Goal: Register for event/course

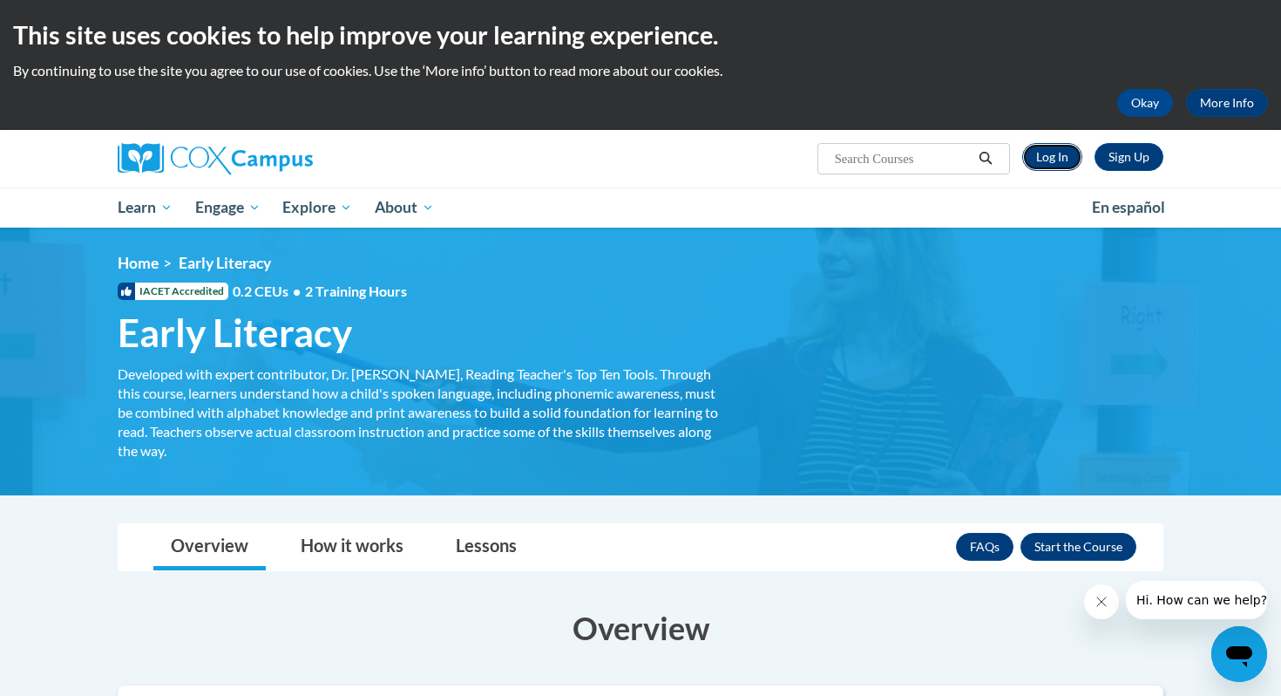
click at [1056, 158] on link "Log In" at bounding box center [1052, 157] width 60 height 28
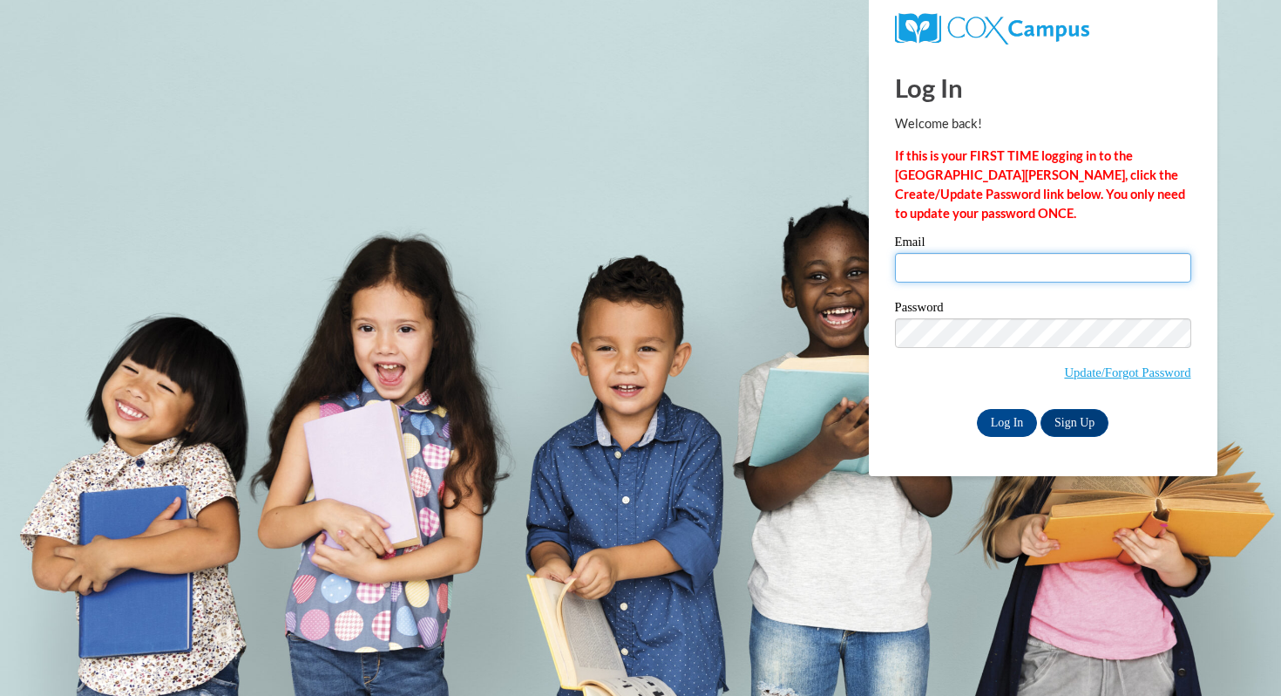
click at [960, 274] on input "Email" at bounding box center [1043, 268] width 296 height 30
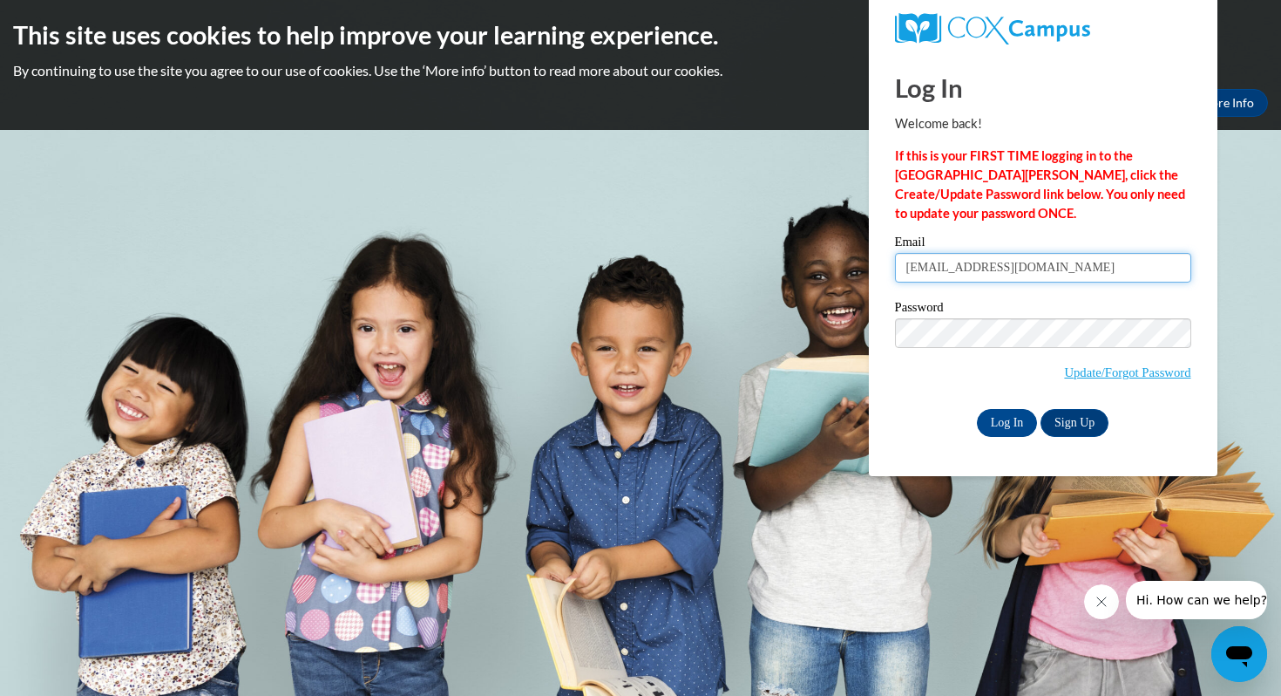
type input "arhardy1@my.waketech.edu"
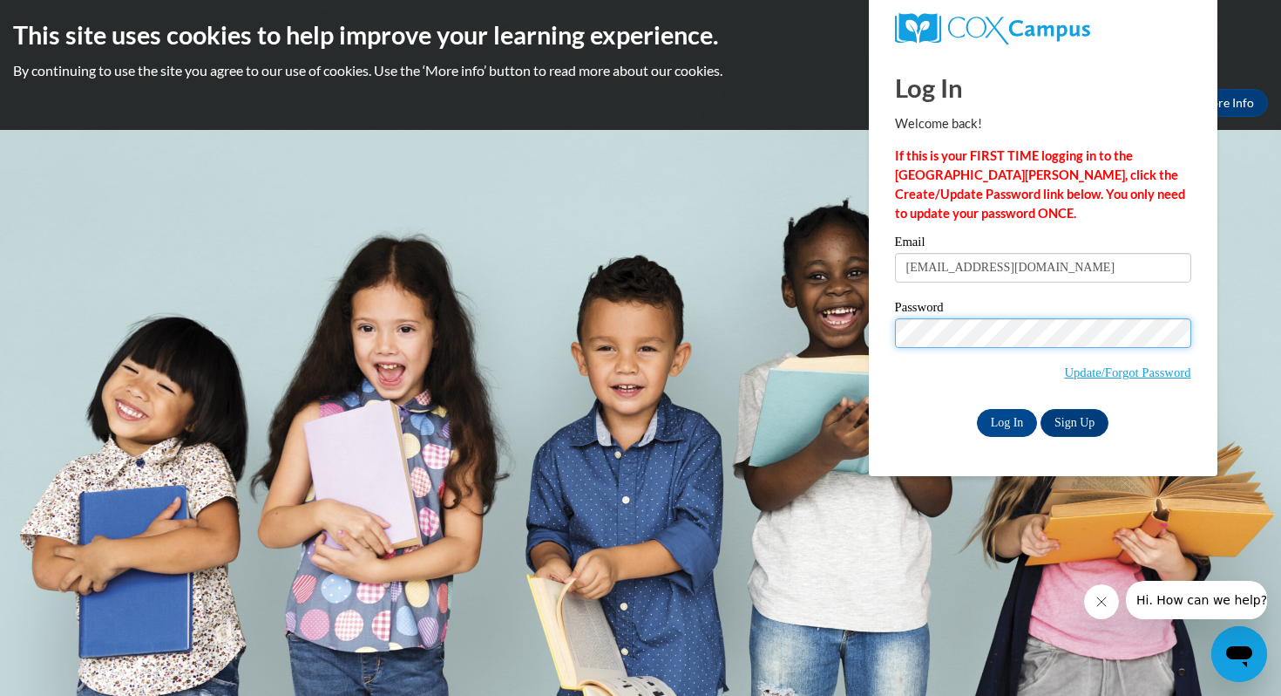
click at [977, 409] on input "Log In" at bounding box center [1007, 423] width 61 height 28
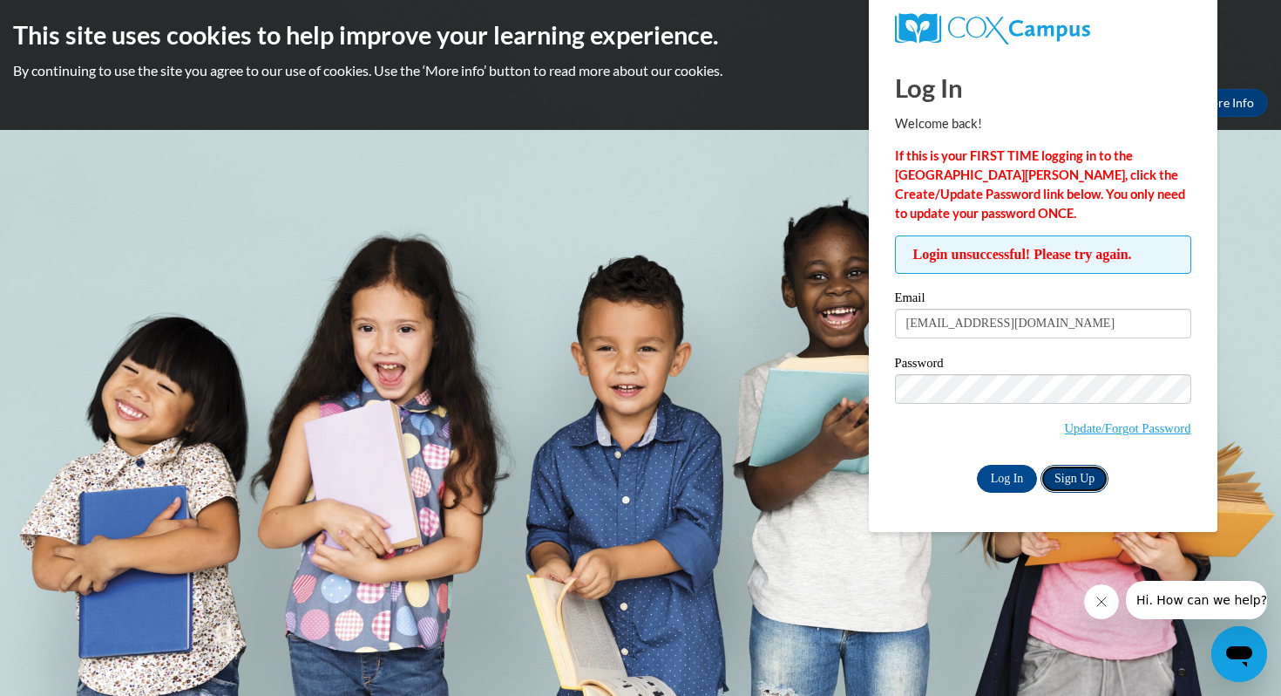
click at [1076, 478] on link "Sign Up" at bounding box center [1075, 479] width 68 height 28
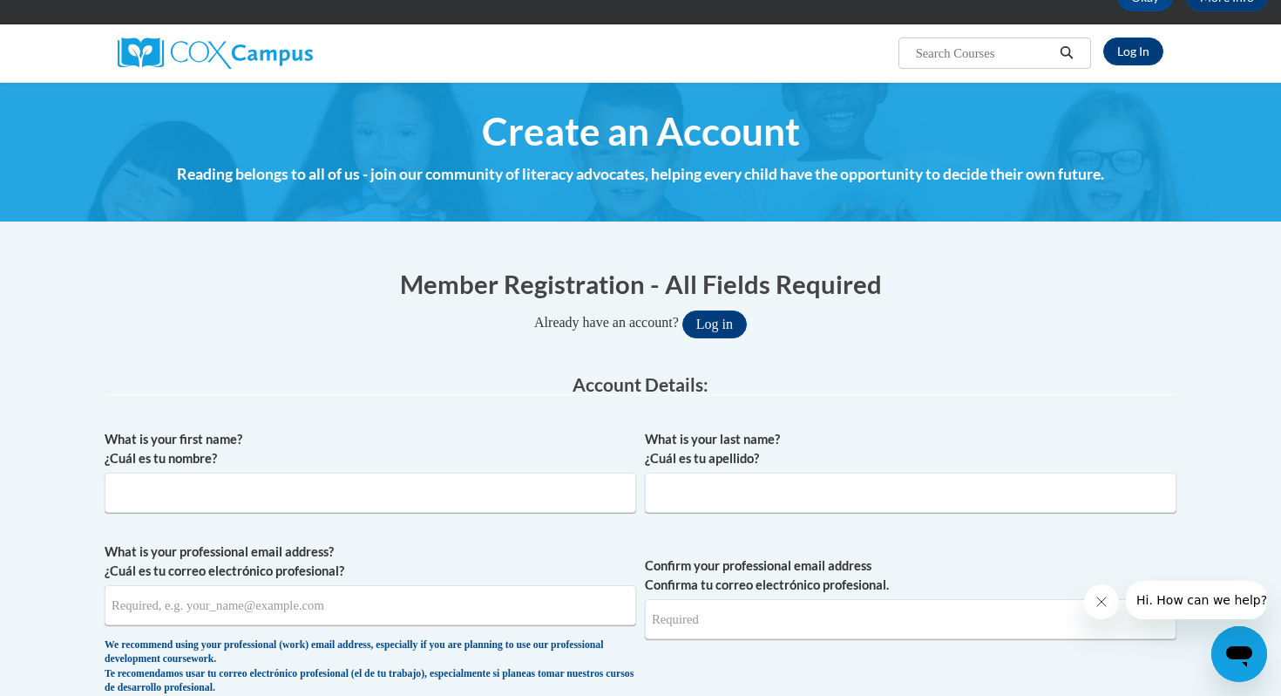
scroll to position [107, 0]
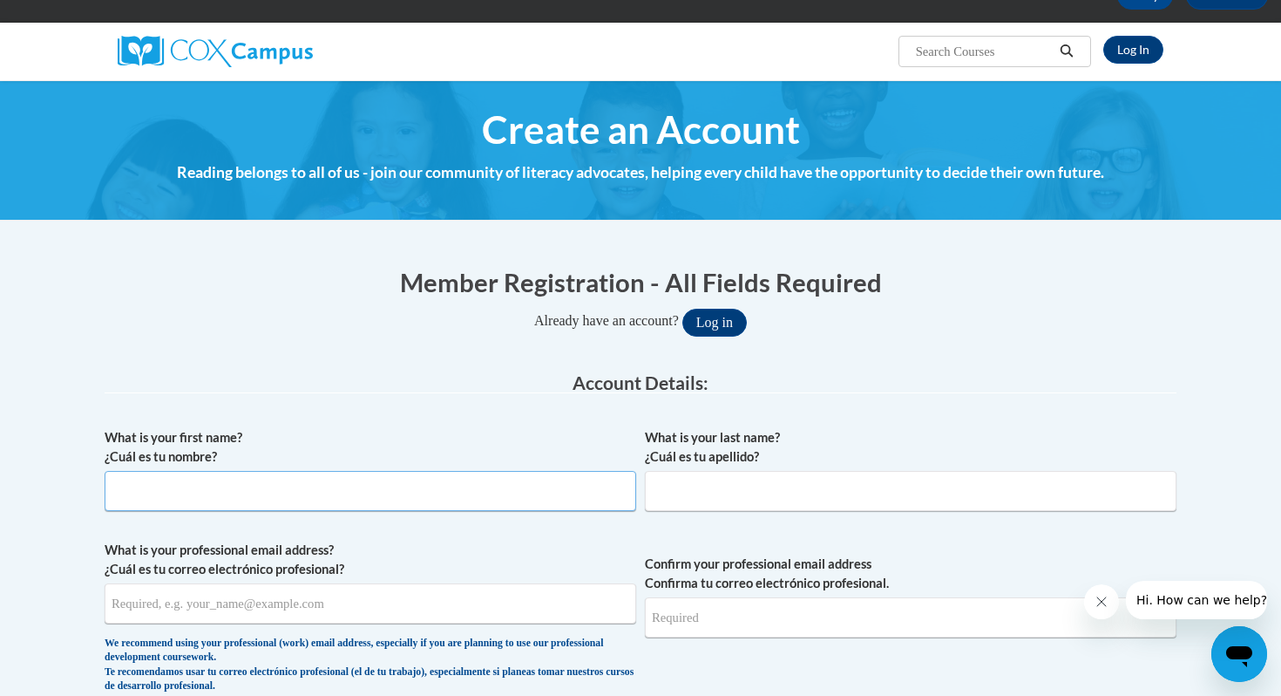
click at [614, 499] on input "What is your first name? ¿Cuál es tu nombre?" at bounding box center [371, 491] width 532 height 40
type input "[PERSON_NAME]"
type input ":"
type input "[PERSON_NAME]"
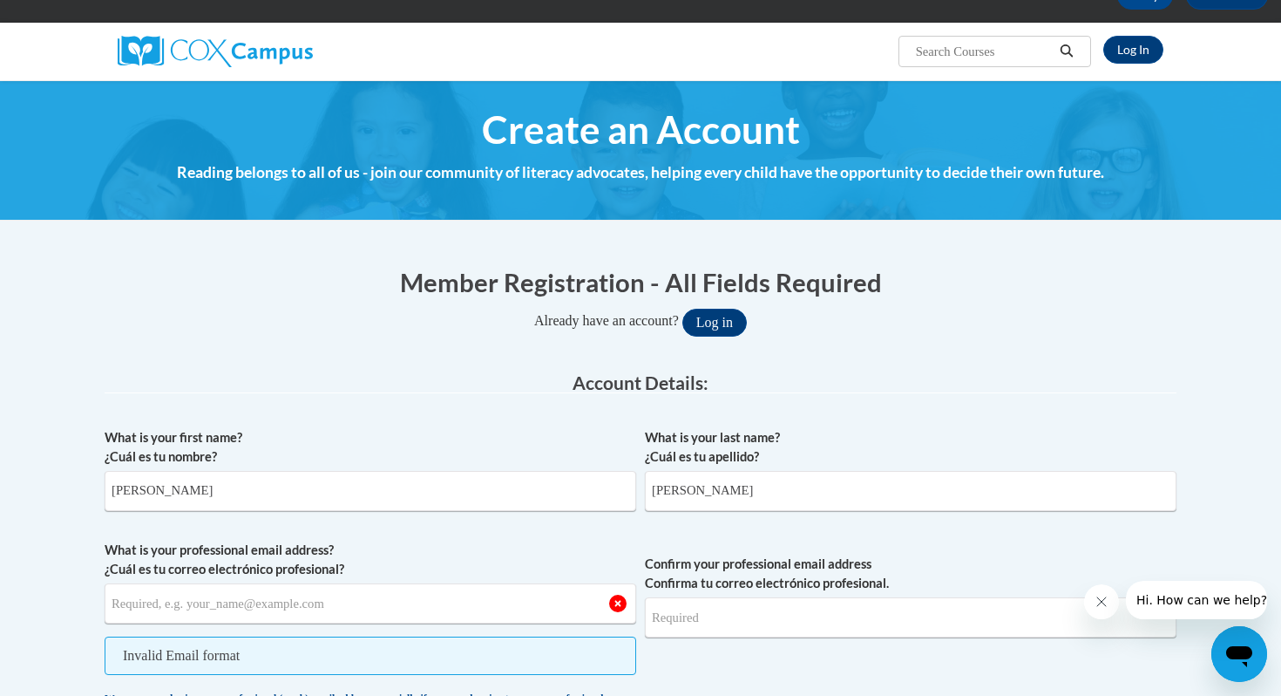
click at [483, 447] on label "What is your first name? ¿Cuál es tu nombre?" at bounding box center [371, 447] width 532 height 38
click at [483, 471] on input "[PERSON_NAME]" at bounding box center [371, 491] width 532 height 40
click at [354, 587] on input "What is your professional email address? ¿Cuál es tu correo electrónico profesi…" at bounding box center [371, 603] width 532 height 40
type input "[EMAIL_ADDRESS][DOMAIN_NAME]"
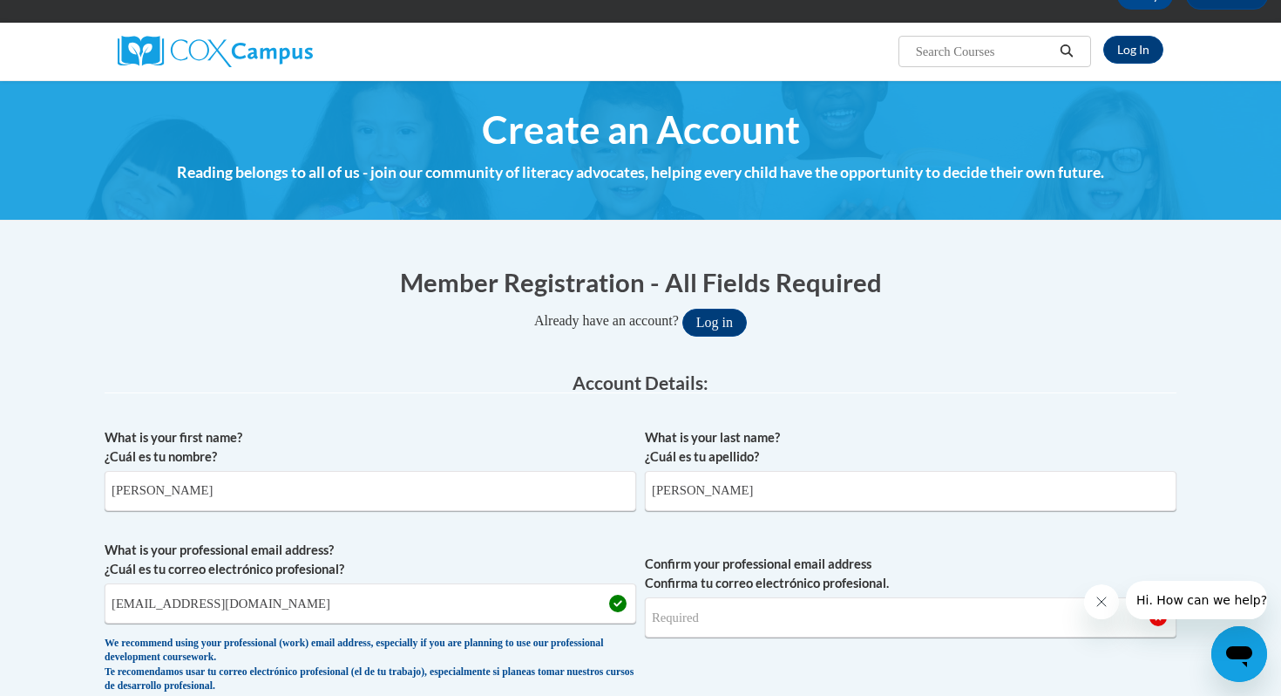
click at [829, 433] on label "What is your last name? ¿Cuál es tu apellido?" at bounding box center [911, 447] width 532 height 38
click at [829, 471] on input "Hardy" at bounding box center [911, 491] width 532 height 40
click at [726, 615] on input "Confirm your professional email address Confirma tu correo electrónico profesio…" at bounding box center [911, 617] width 532 height 40
type input "[EMAIL_ADDRESS][DOMAIN_NAME]"
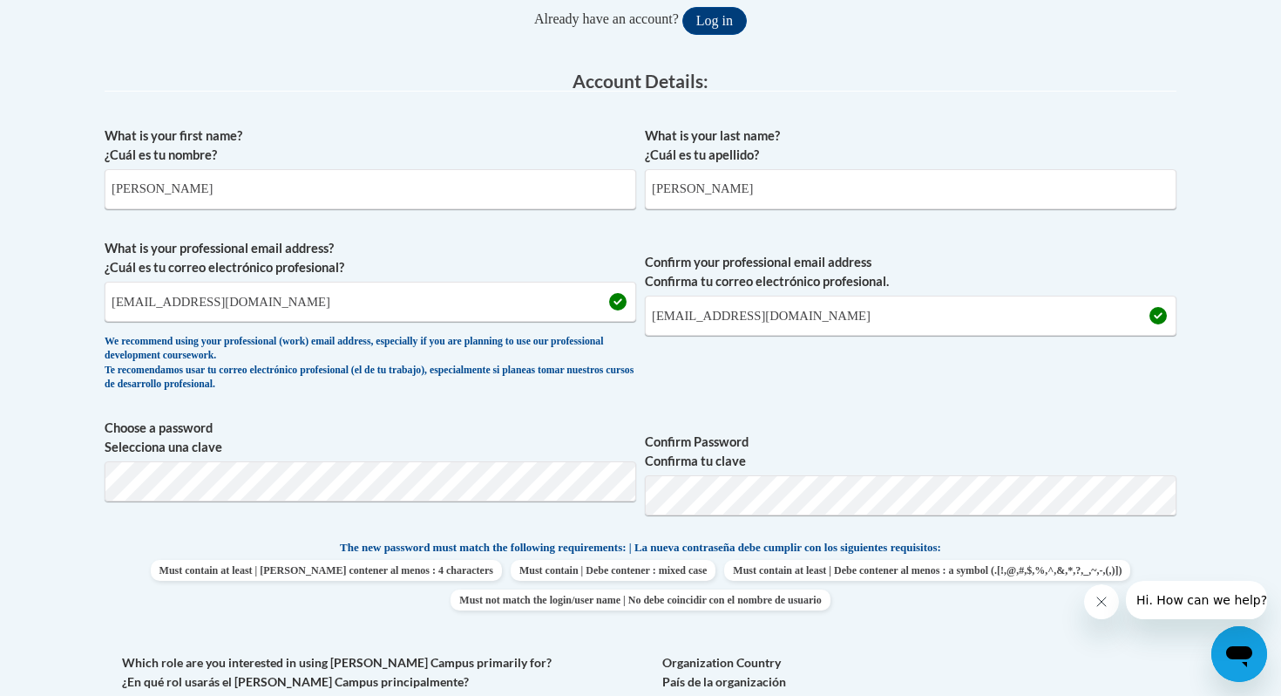
scroll to position [415, 0]
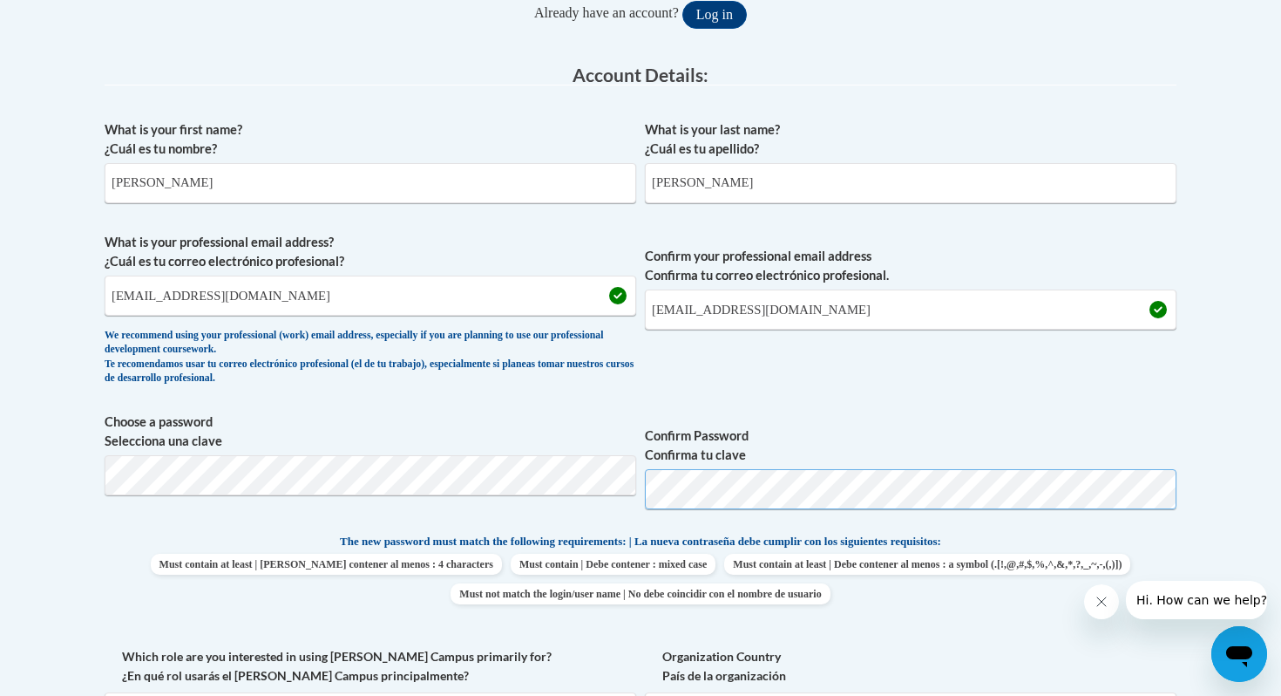
click at [682, 1] on button "Log in" at bounding box center [714, 15] width 64 height 28
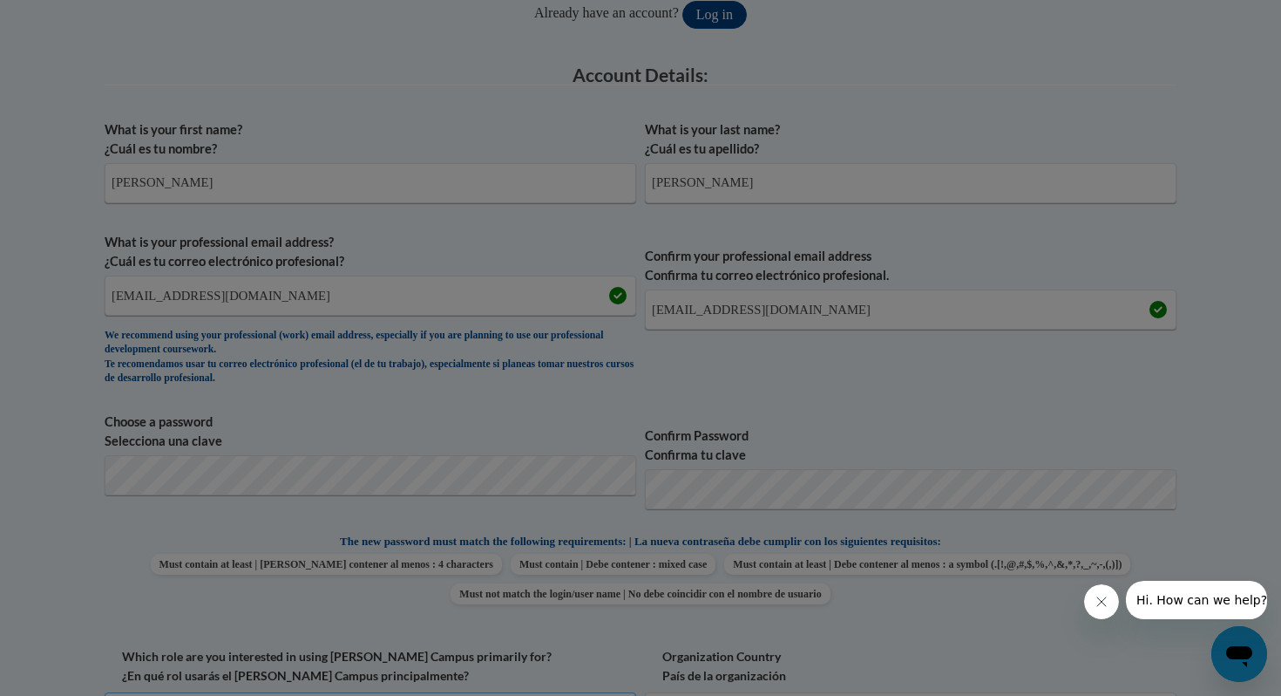
scroll to position [451, 0]
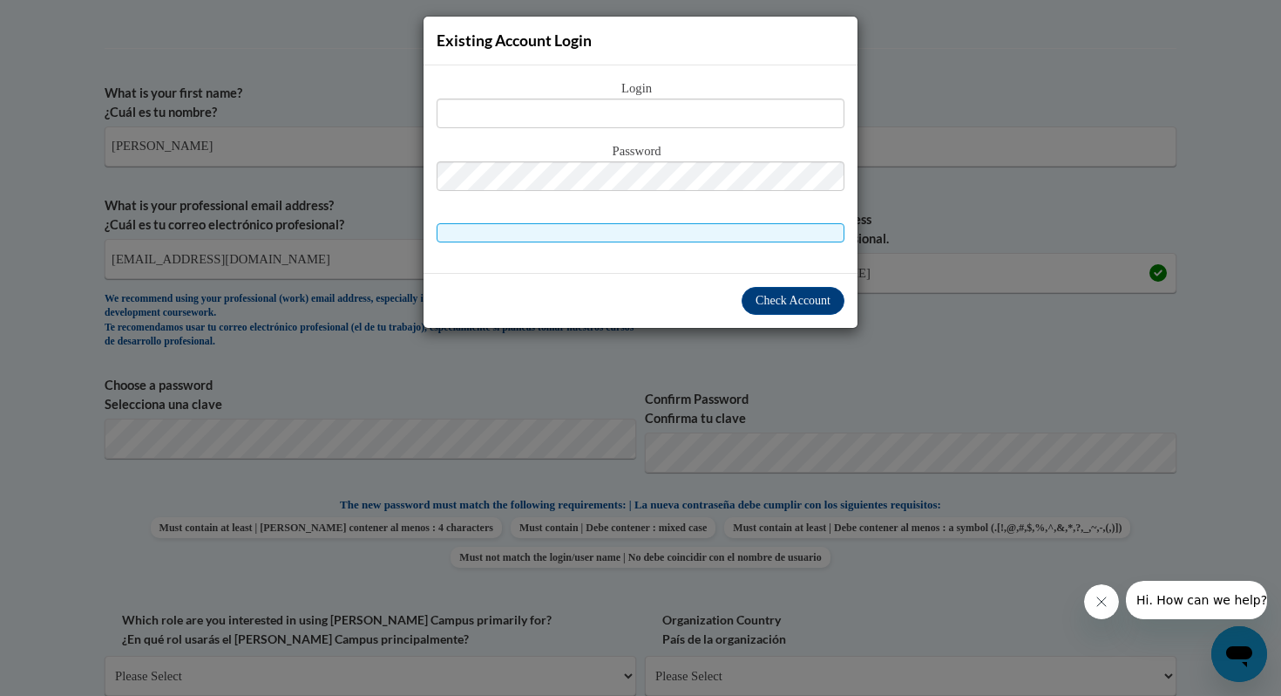
click at [937, 214] on div "Existing Account Login Login Password" at bounding box center [640, 348] width 1281 height 696
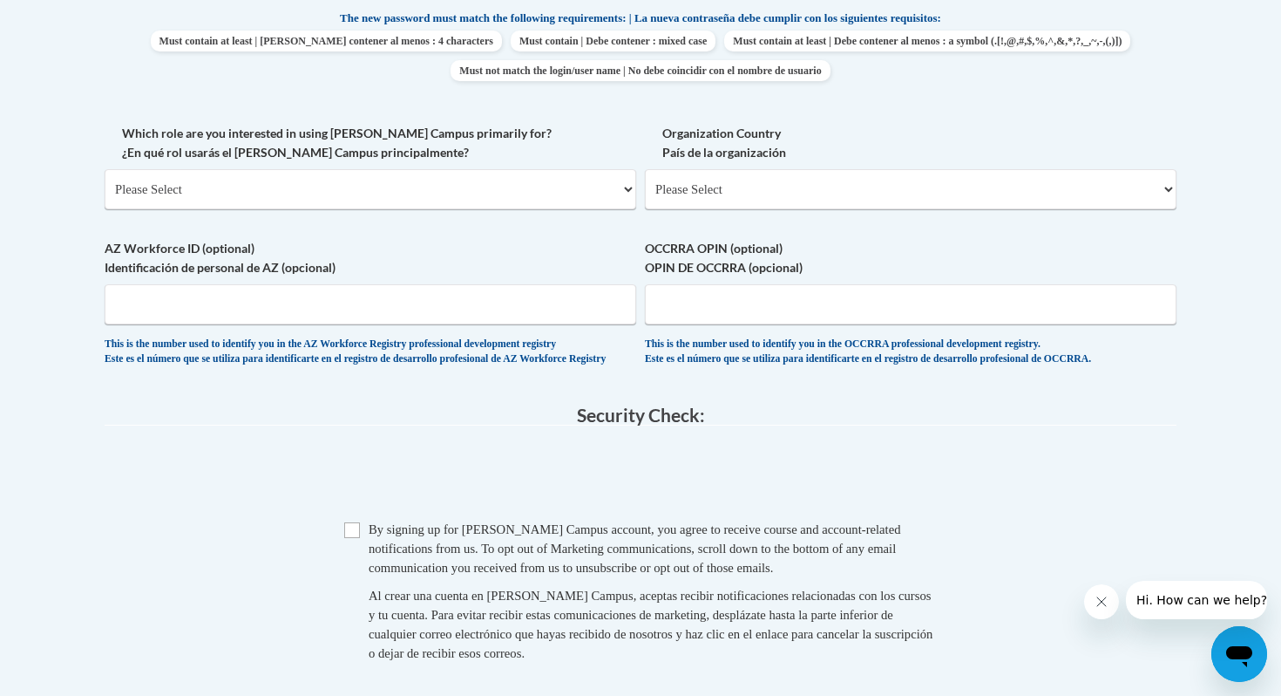
scroll to position [868, 0]
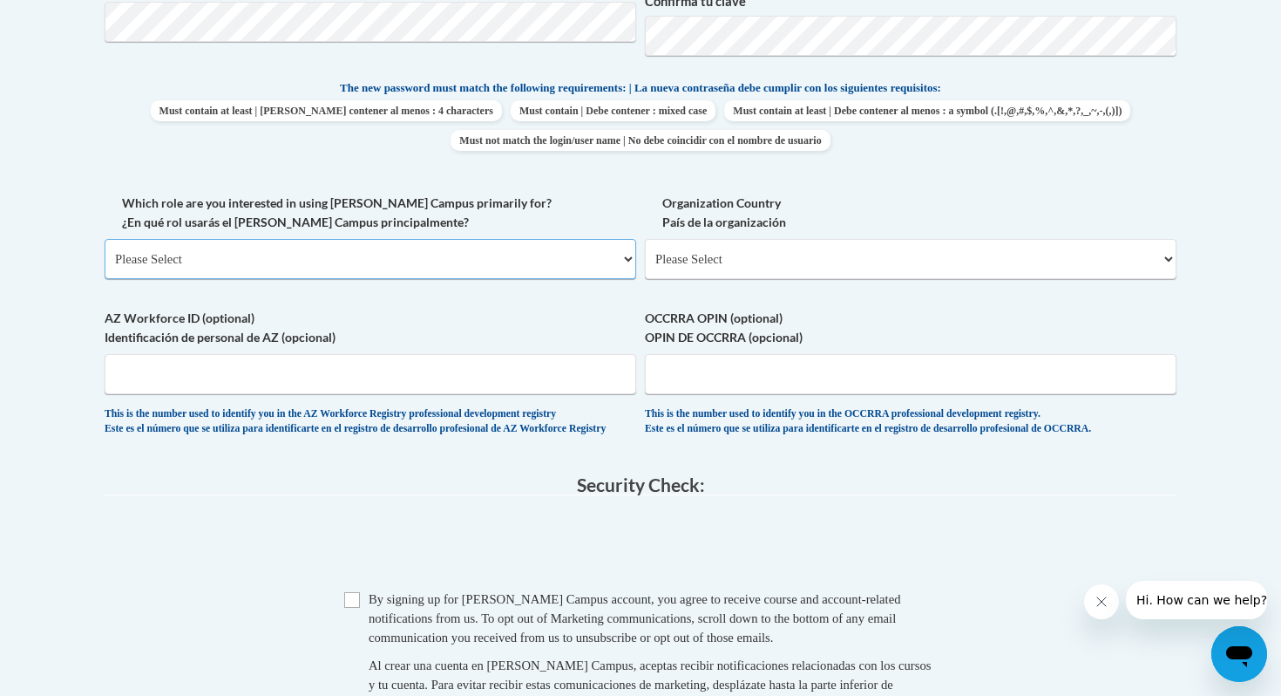
click at [428, 256] on select "Please Select College/University | Colegio/Universidad Community/Nonprofit Part…" at bounding box center [371, 259] width 532 height 40
select select "5a18ea06-2b54-4451-96f2-d152daf9eac5"
click at [105, 239] on select "Please Select College/University | Colegio/Universidad Community/Nonprofit Part…" at bounding box center [371, 259] width 532 height 40
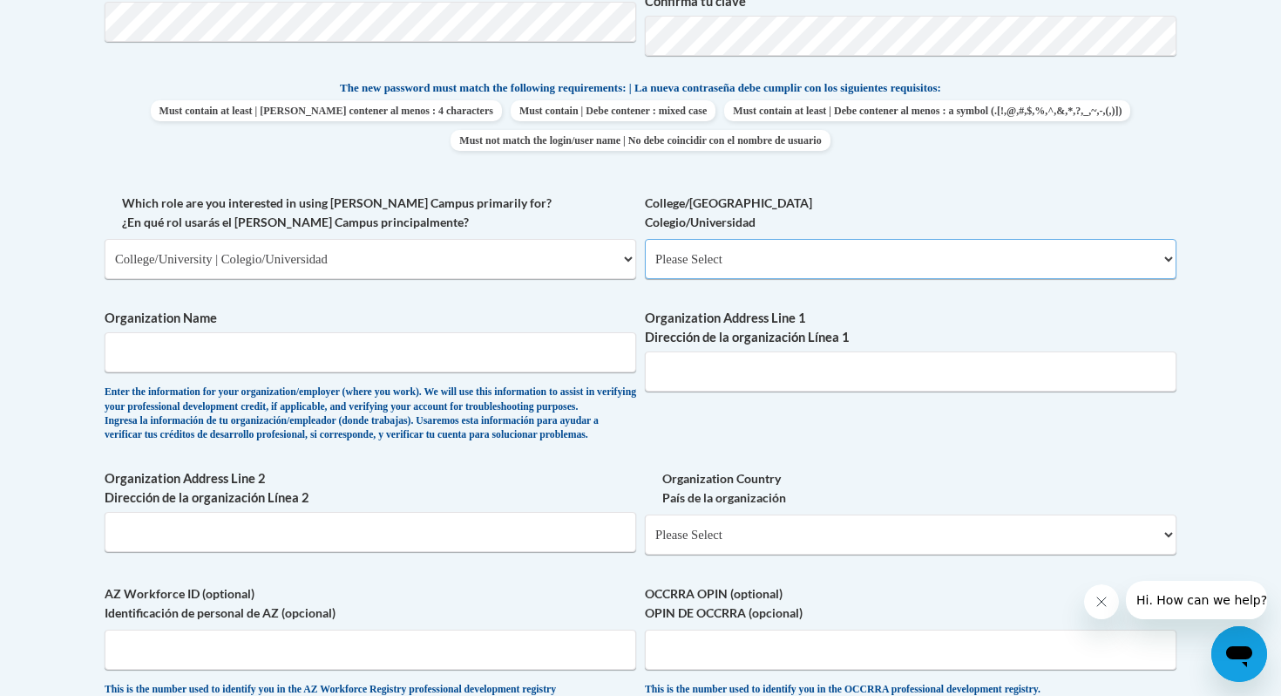
click at [727, 255] on select "Please Select College/University Staff | Empleado universitario College/Univers…" at bounding box center [911, 259] width 532 height 40
click at [645, 239] on select "Please Select College/University Staff | Empleado universitario College/Univers…" at bounding box center [911, 259] width 532 height 40
click at [720, 248] on select "Please Select College/University Staff | Empleado universitario College/Univers…" at bounding box center [911, 259] width 532 height 40
select select "99b32b07-cffc-426c-8bf6-0cd77760d84b"
click at [645, 239] on select "Please Select College/University Staff | Empleado universitario College/Univers…" at bounding box center [911, 259] width 532 height 40
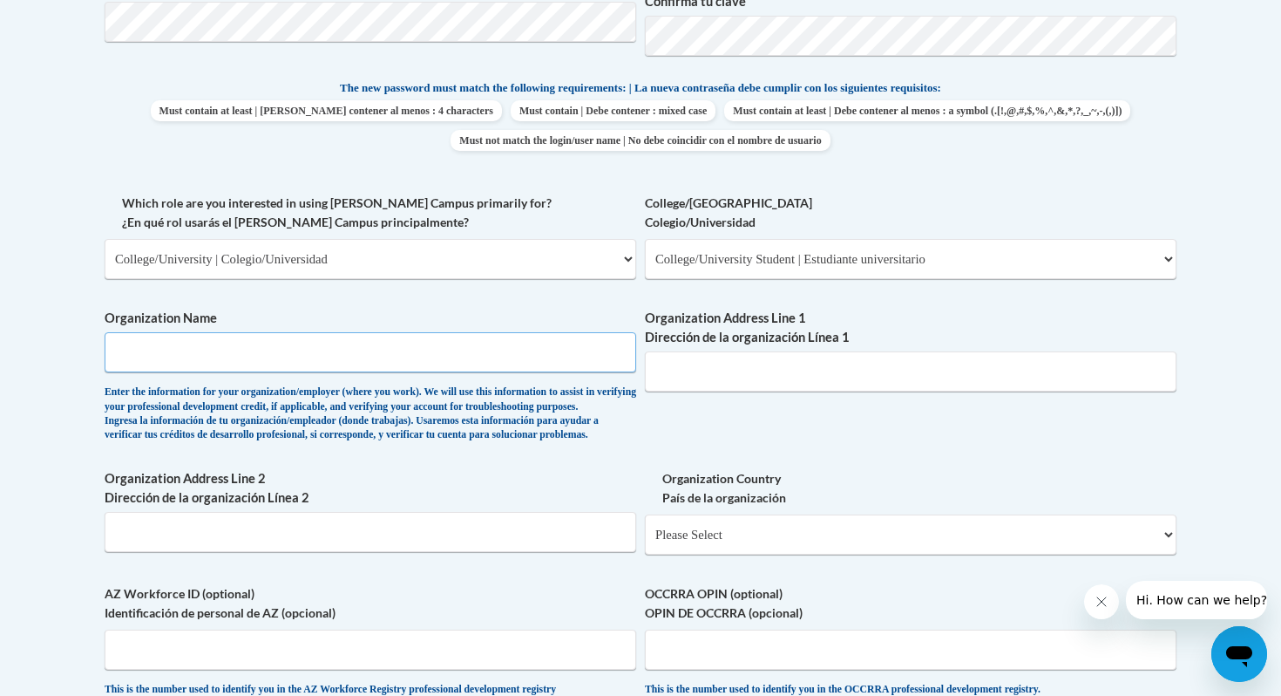
click at [396, 356] on input "Organization Name" at bounding box center [371, 352] width 532 height 40
type input "Wake Tech"
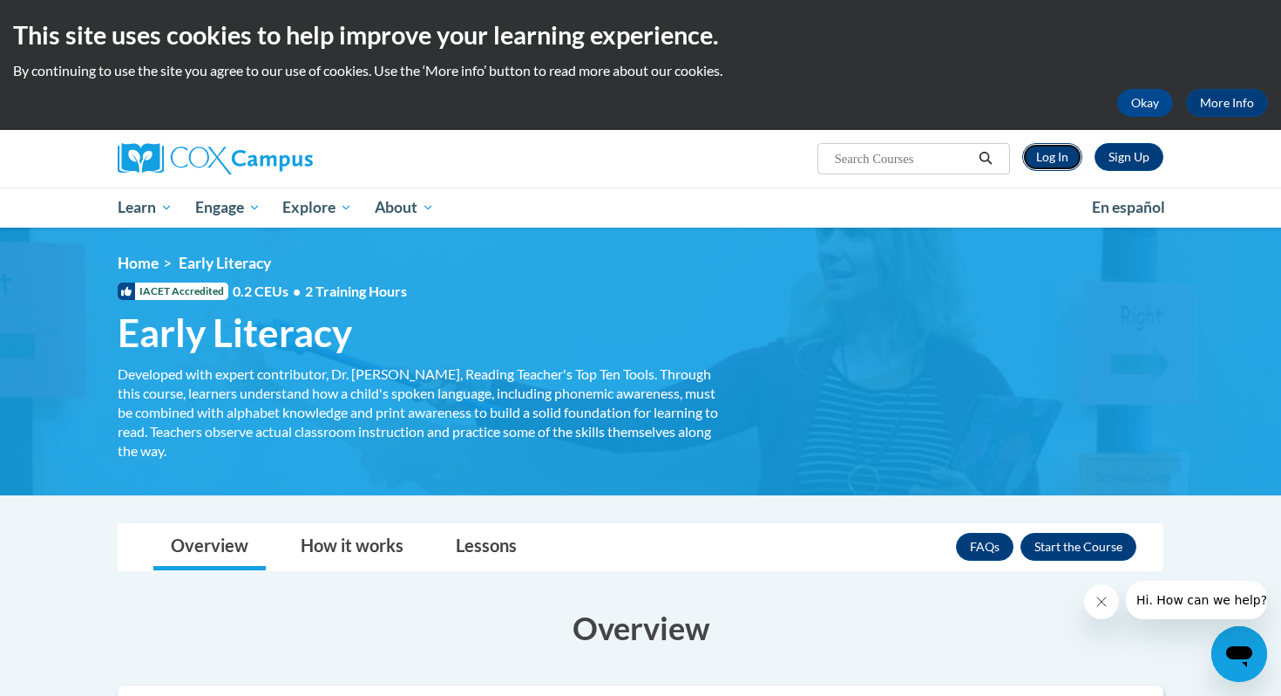
click at [1061, 151] on link "Log In" at bounding box center [1052, 157] width 60 height 28
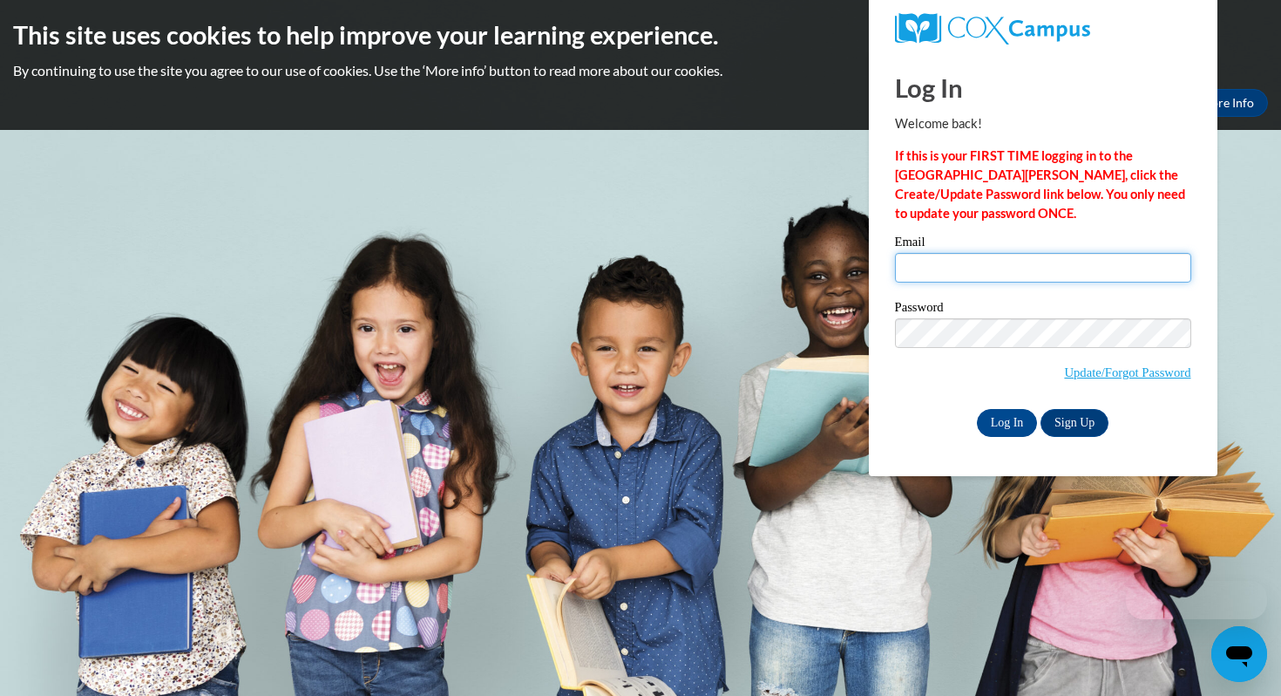
click at [925, 277] on input "Email" at bounding box center [1043, 268] width 296 height 30
type input "[EMAIL_ADDRESS][DOMAIN_NAME]"
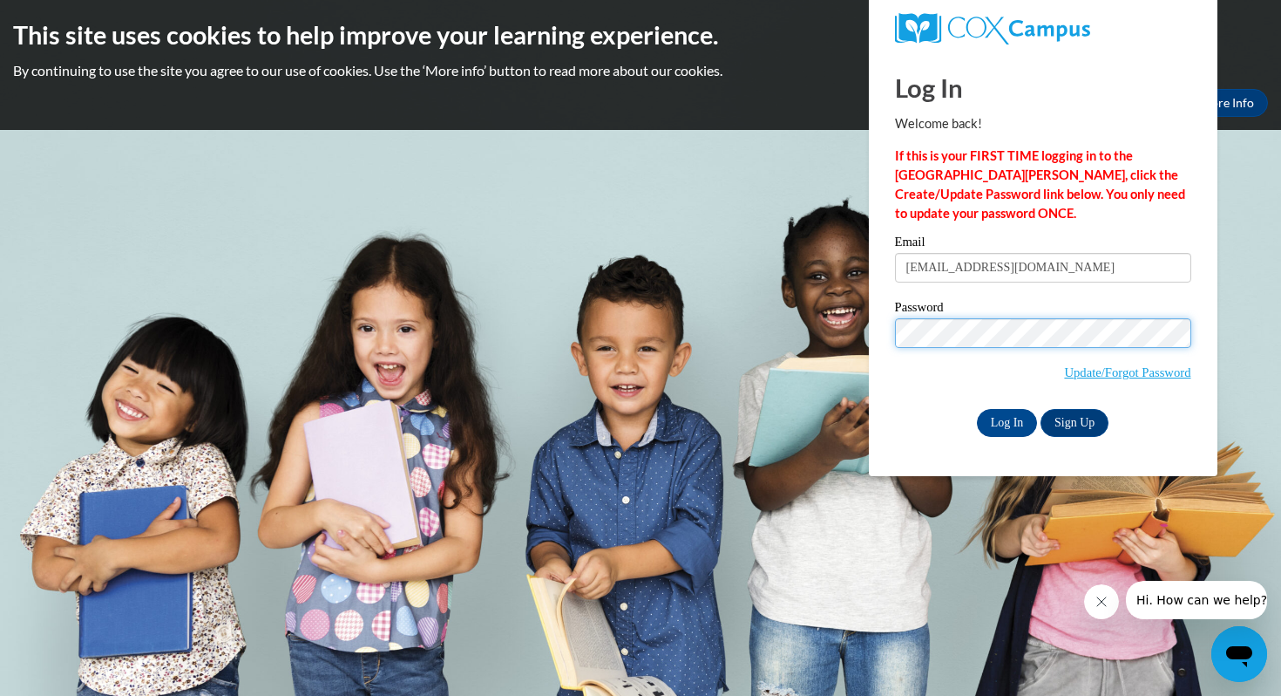
click at [977, 409] on input "Log In" at bounding box center [1007, 423] width 61 height 28
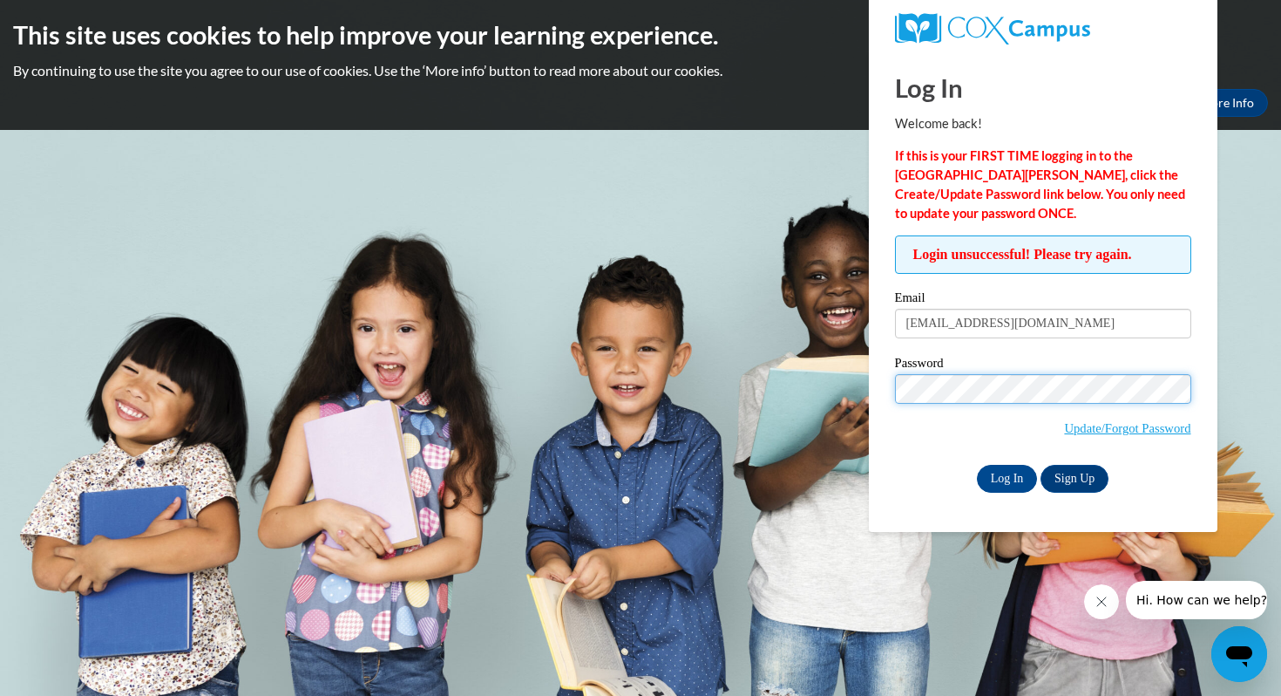
click at [977, 465] on input "Log In" at bounding box center [1007, 479] width 61 height 28
click at [1130, 436] on span "Update/Forgot Password" at bounding box center [1127, 427] width 126 height 19
click at [1131, 425] on link "Update/Forgot Password" at bounding box center [1127, 428] width 126 height 14
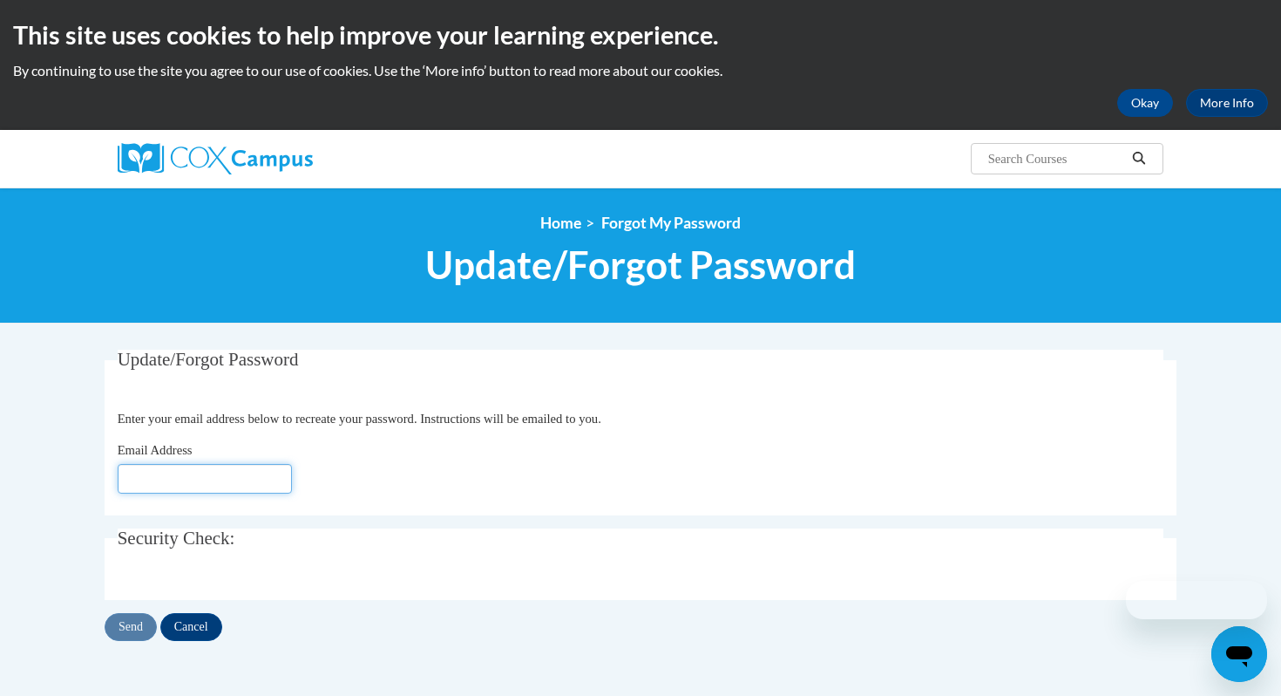
click at [281, 481] on input "Email Address" at bounding box center [205, 479] width 174 height 30
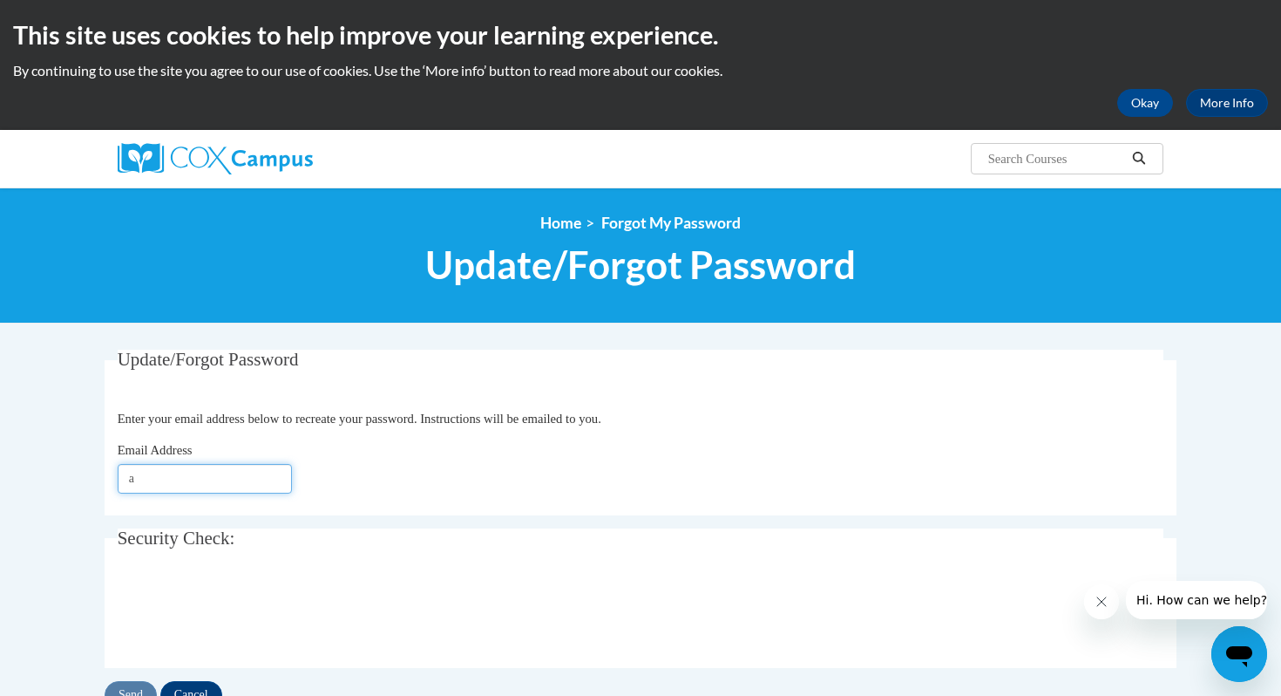
type input "[EMAIL_ADDRESS][DOMAIN_NAME]"
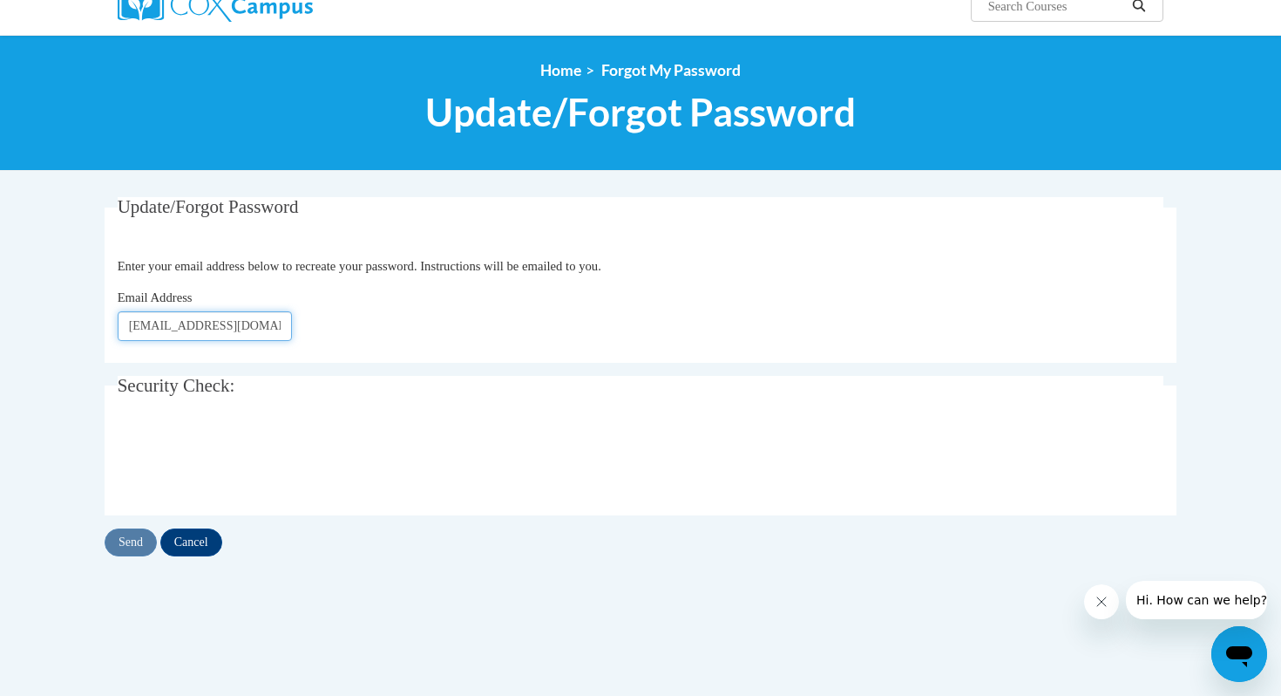
scroll to position [167, 0]
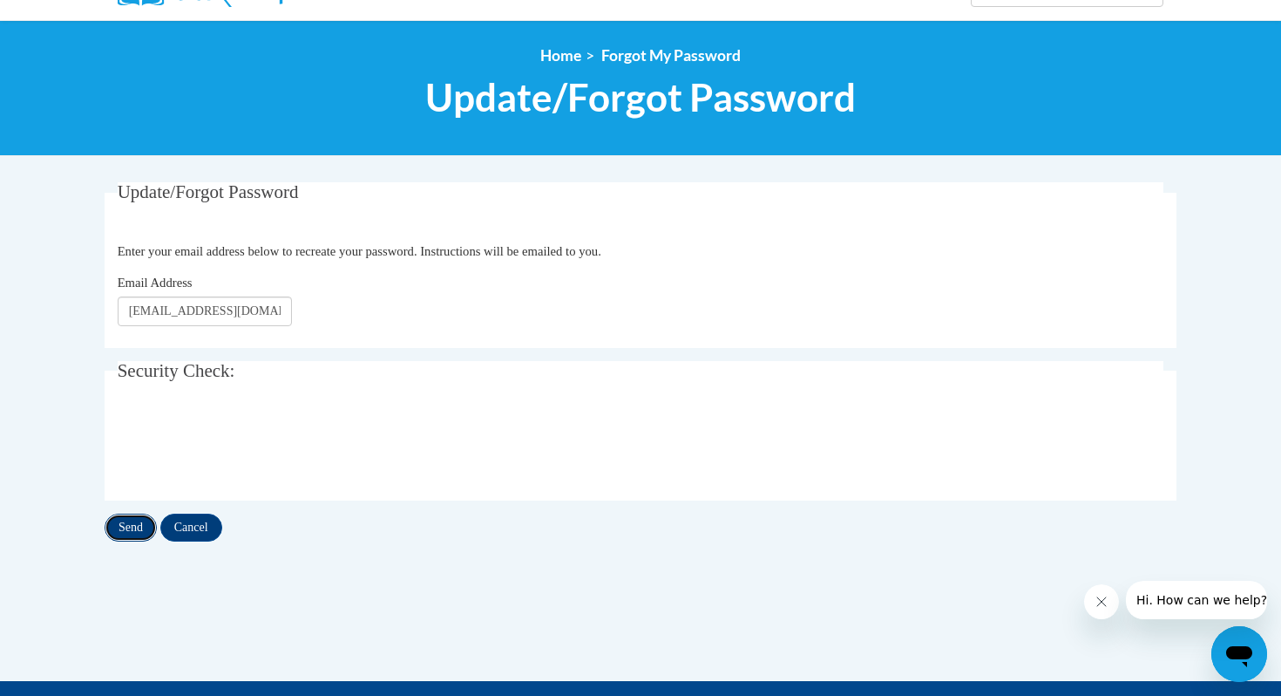
click at [142, 522] on input "Send" at bounding box center [131, 527] width 52 height 28
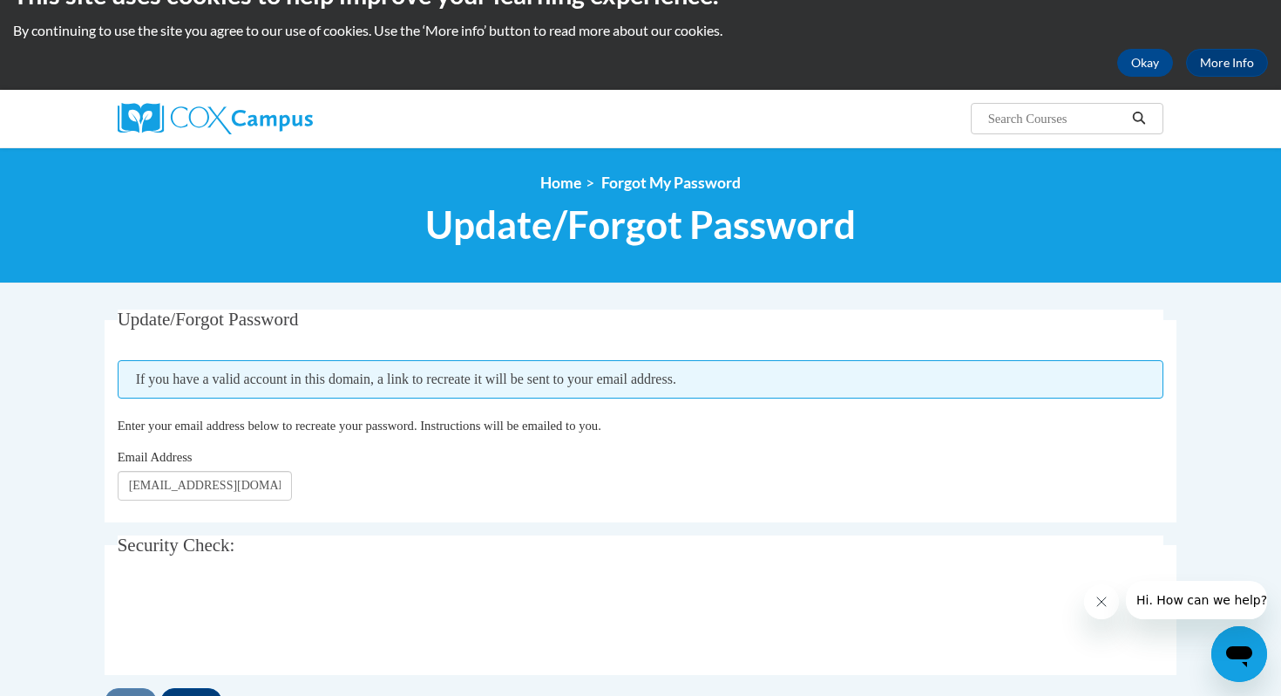
scroll to position [57, 0]
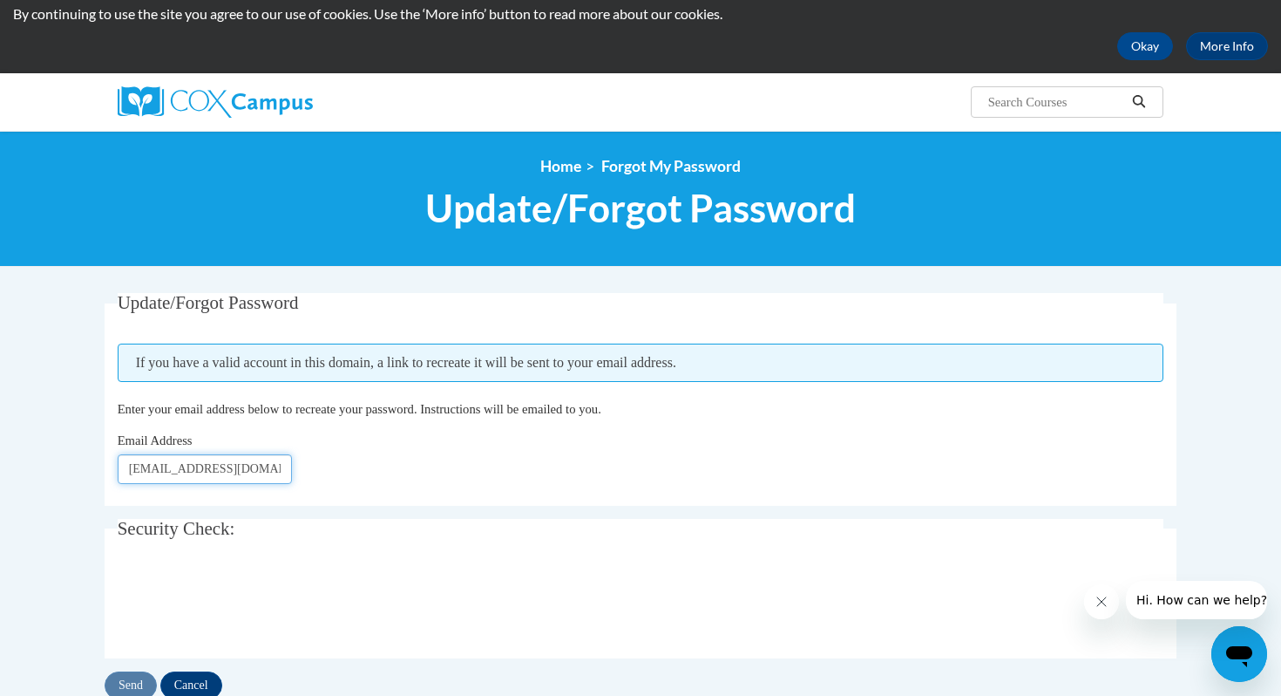
click at [228, 467] on input "andrearhardy@gmail.com" at bounding box center [205, 469] width 174 height 30
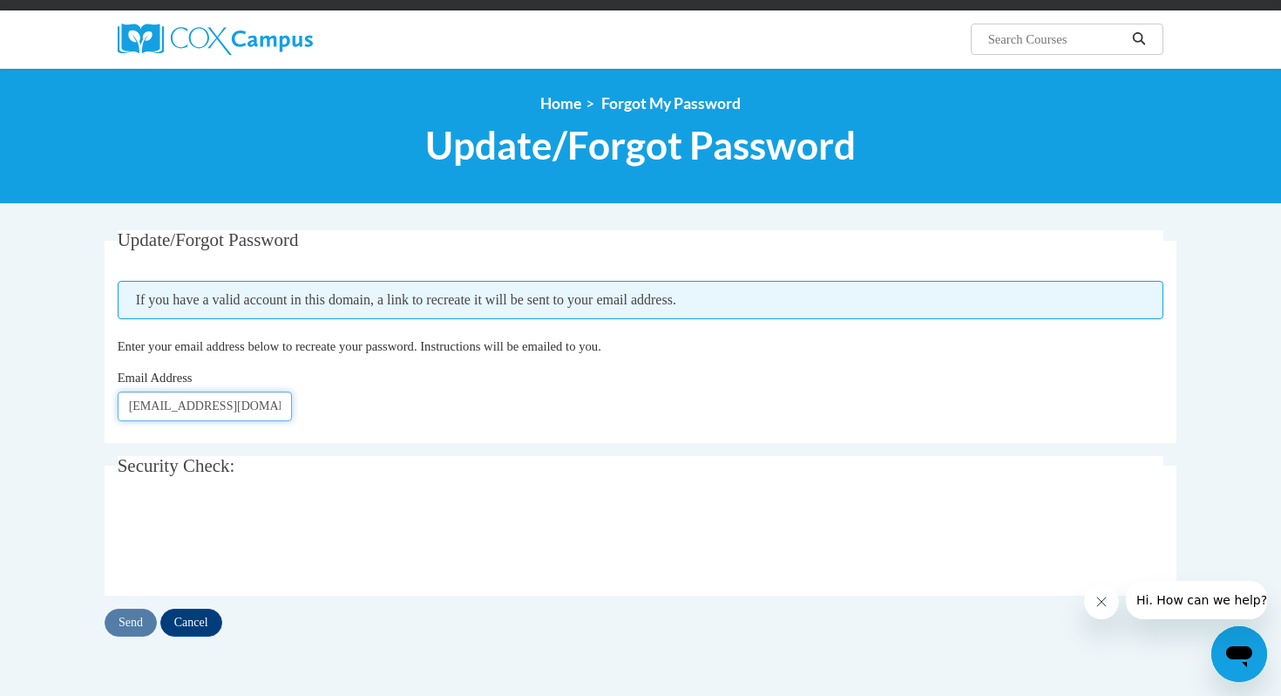
scroll to position [122, 0]
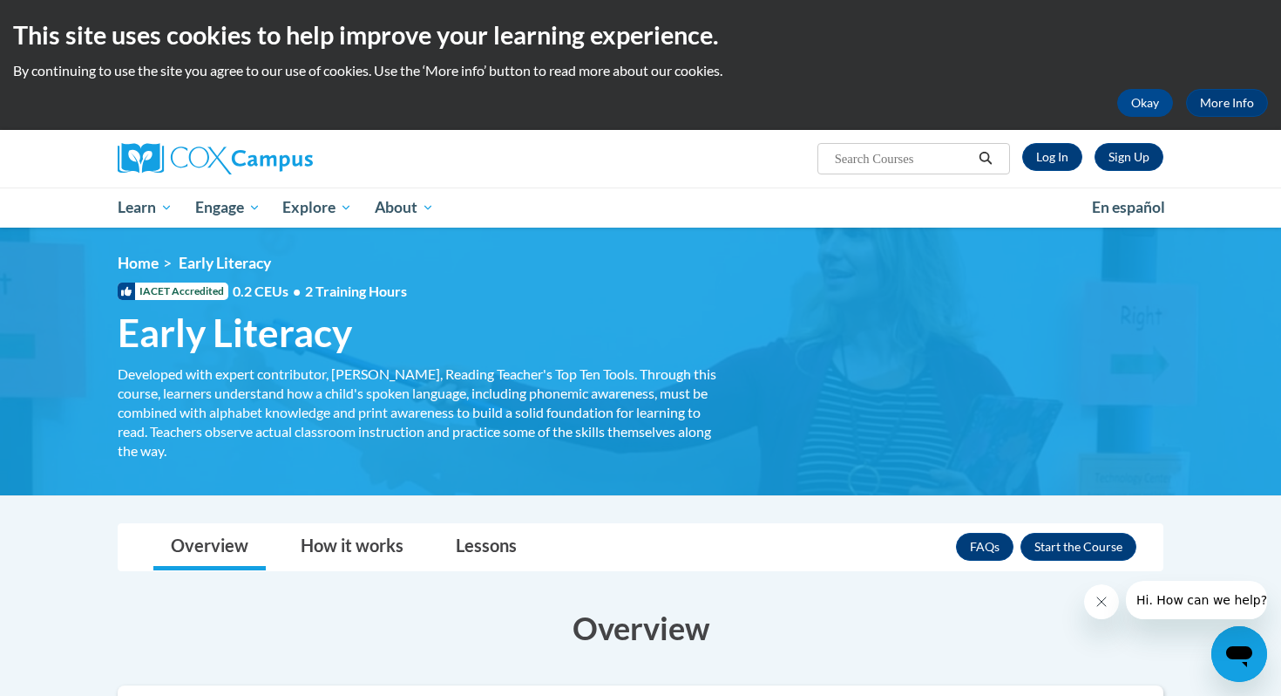
click at [1069, 178] on div "Sign Up Log In Search Search..." at bounding box center [641, 159] width 1098 height 58
drag, startPoint x: 1077, startPoint y: 178, endPoint x: 1069, endPoint y: 193, distance: 17.5
click at [1069, 193] on div "Sign Up Log In Search Search... Toggle navigation My Learning My Learning My Co…" at bounding box center [640, 179] width 1281 height 98
click at [1069, 193] on ul "My Learning My Learning My Course Progress Certificates My Action Plans Group D…" at bounding box center [593, 207] width 974 height 40
click at [1112, 612] on button "Close message from company" at bounding box center [1101, 601] width 35 height 35
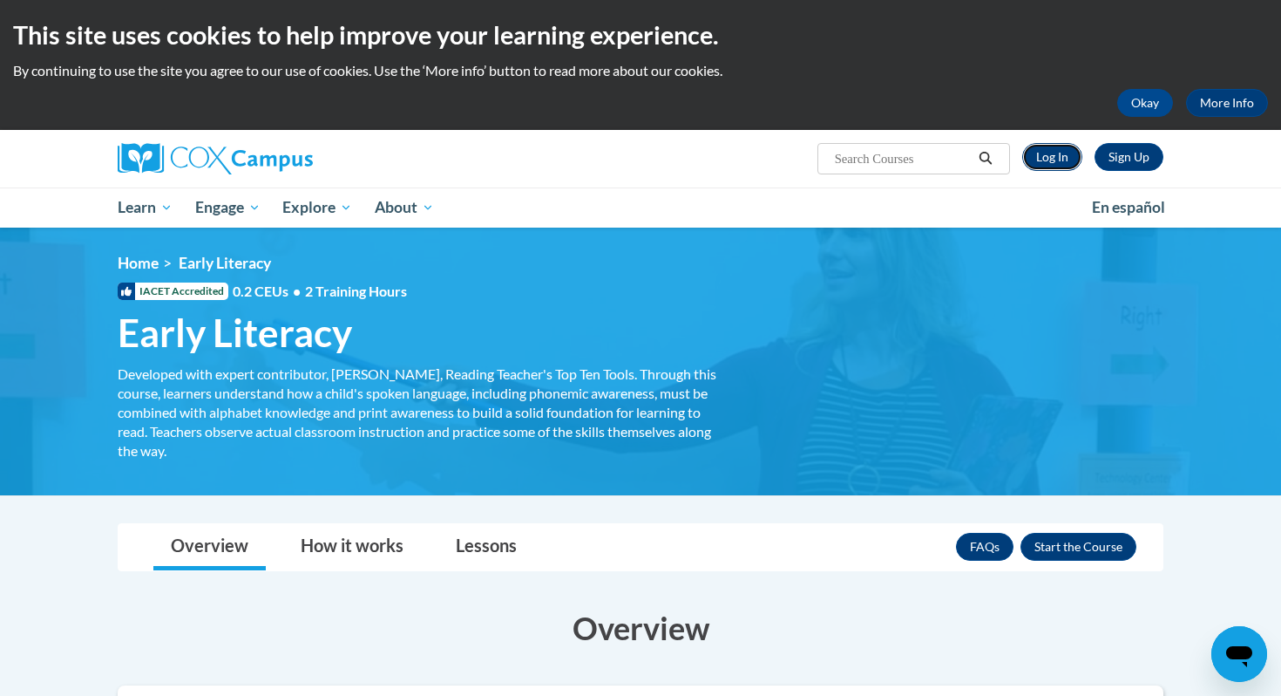
click at [1069, 153] on link "Log In" at bounding box center [1052, 157] width 60 height 28
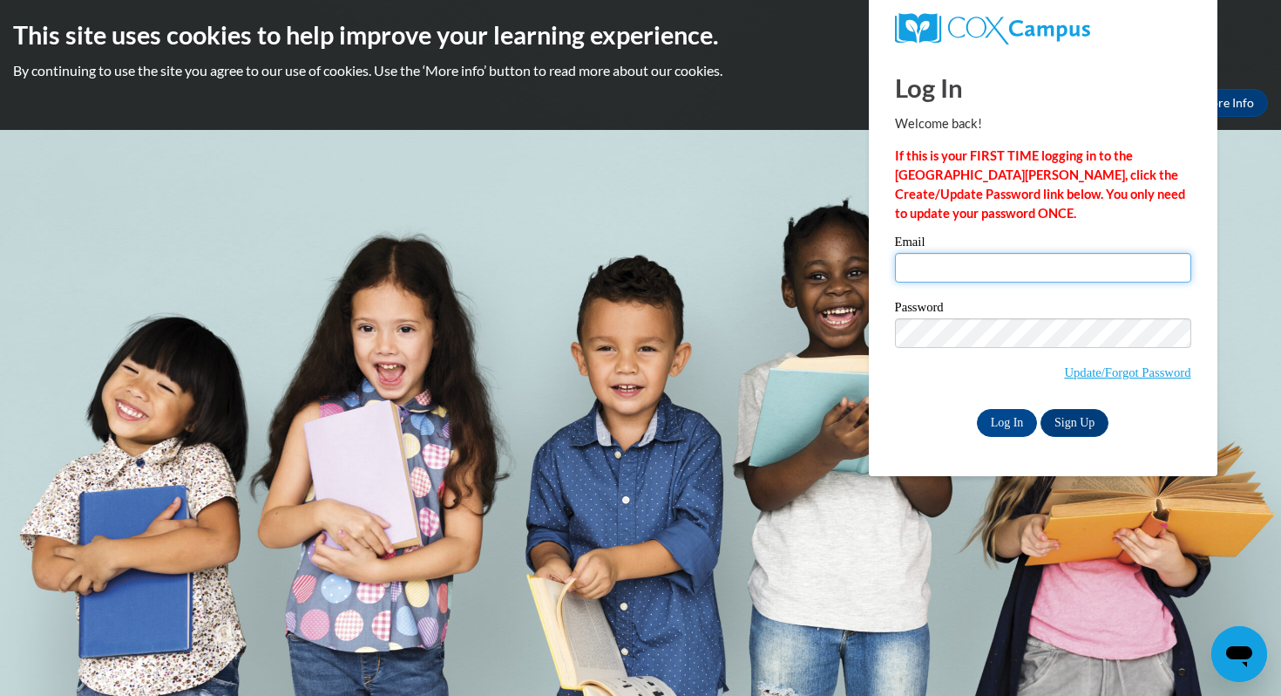
click at [974, 265] on input "Email" at bounding box center [1043, 268] width 296 height 30
type input "andrearhardy@gmail.com"
click at [977, 409] on input "Log In" at bounding box center [1007, 423] width 61 height 28
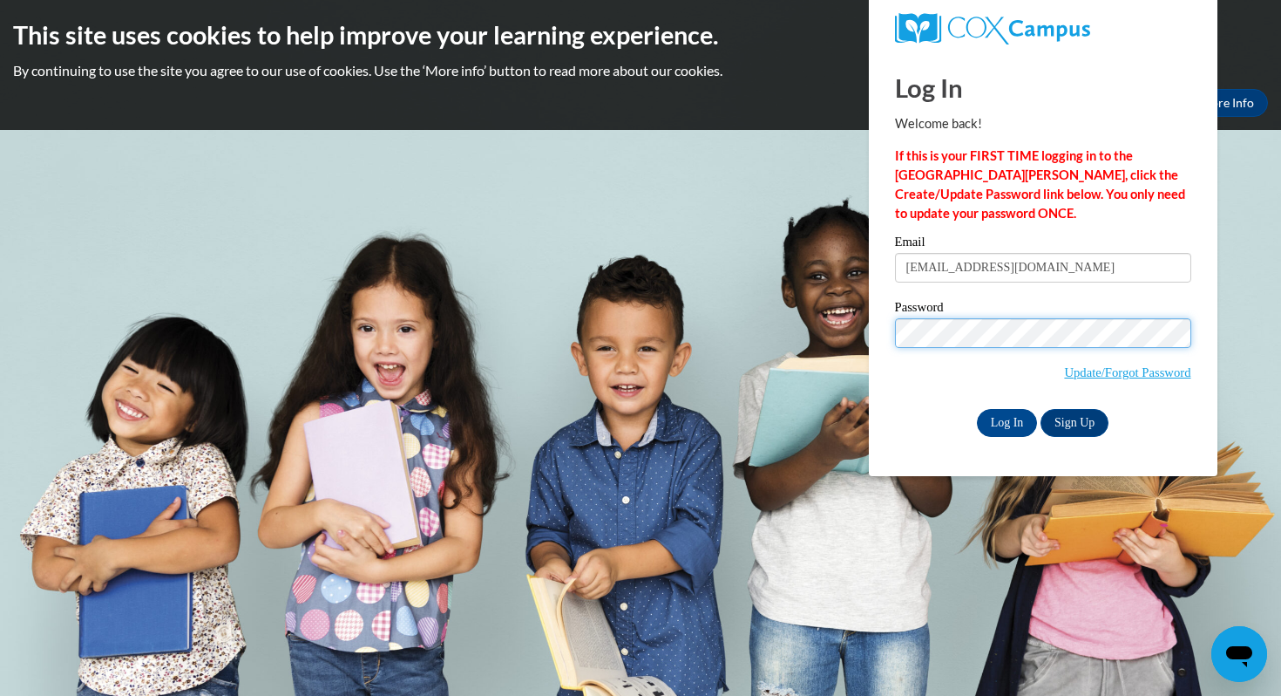
click at [977, 409] on input "Log In" at bounding box center [1007, 423] width 61 height 28
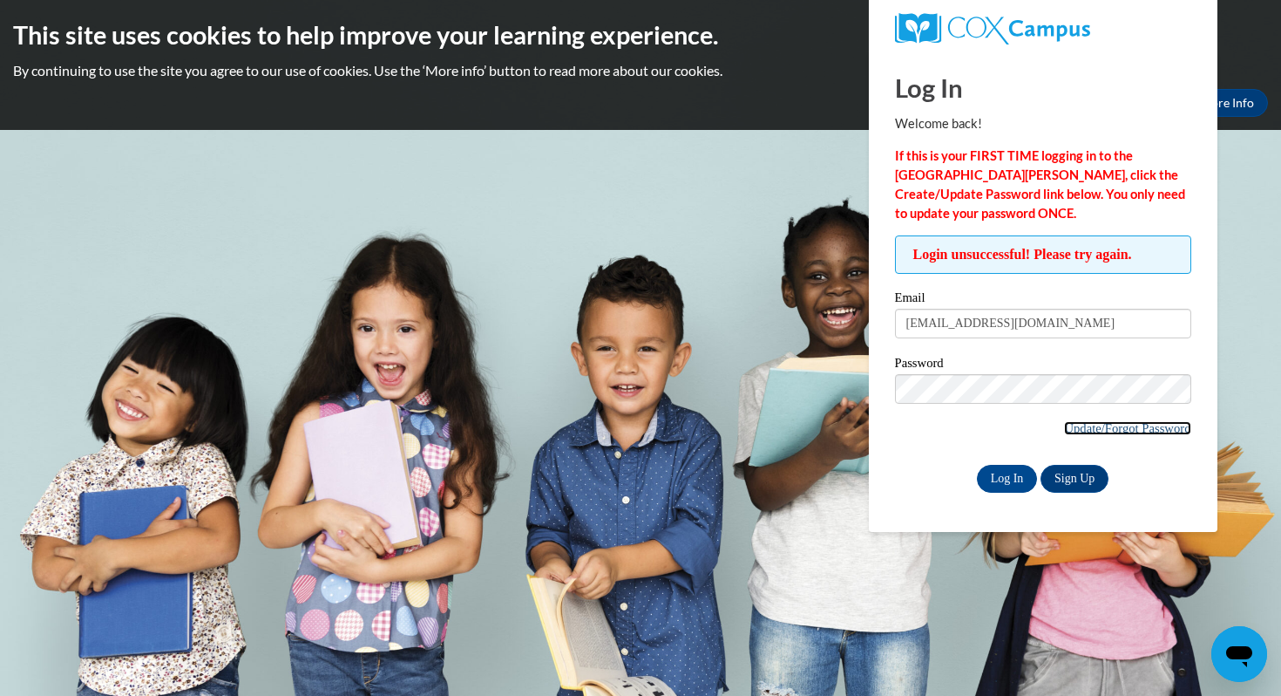
click at [1083, 431] on link "Update/Forgot Password" at bounding box center [1127, 428] width 126 height 14
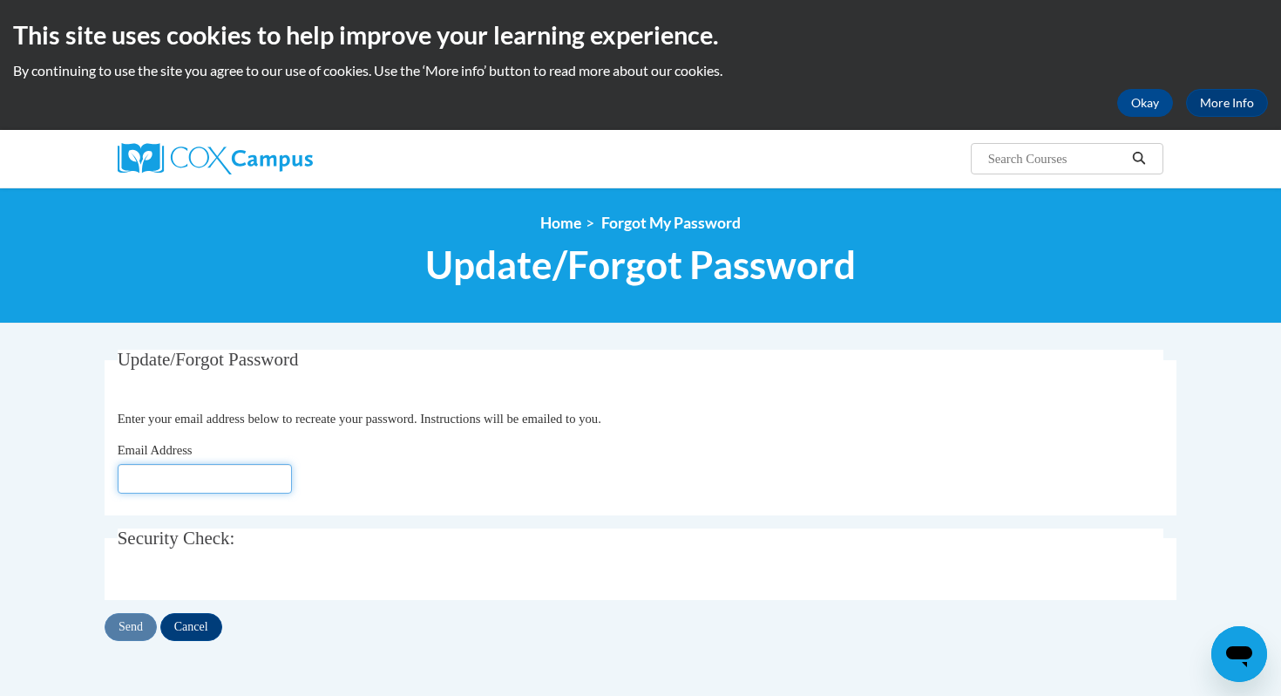
click at [269, 472] on input "Email Address" at bounding box center [205, 479] width 174 height 30
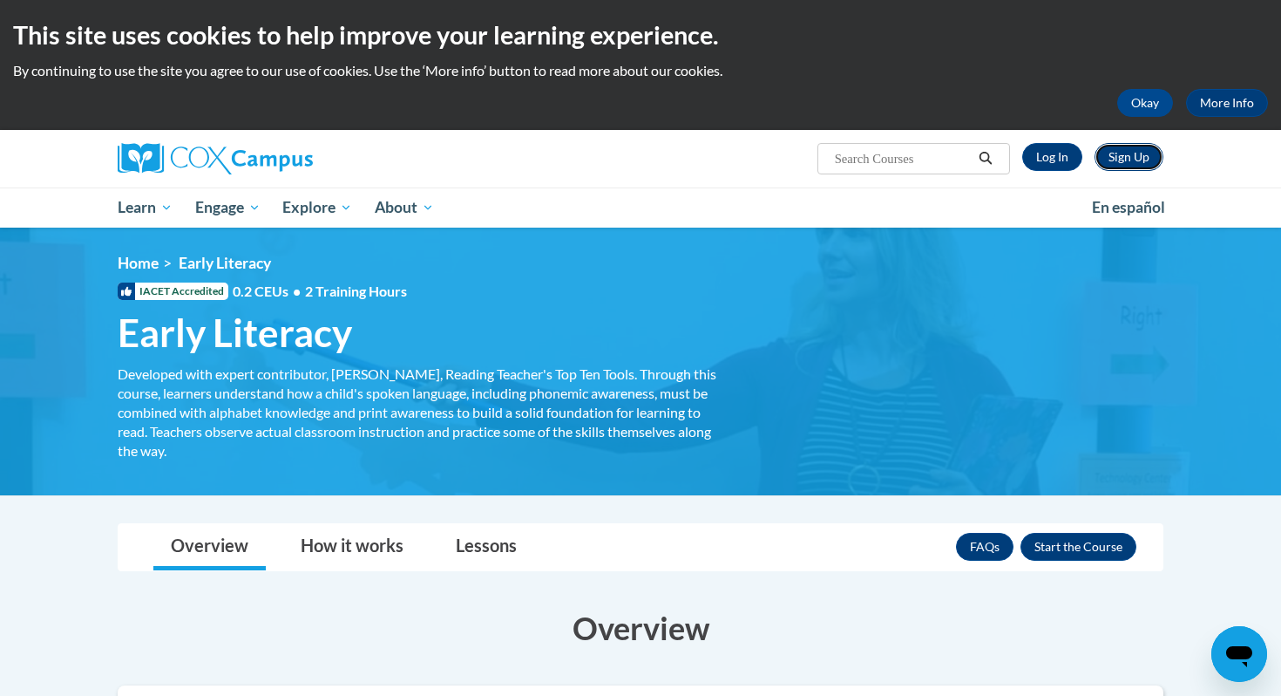
click at [1130, 160] on link "Sign Up" at bounding box center [1129, 157] width 69 height 28
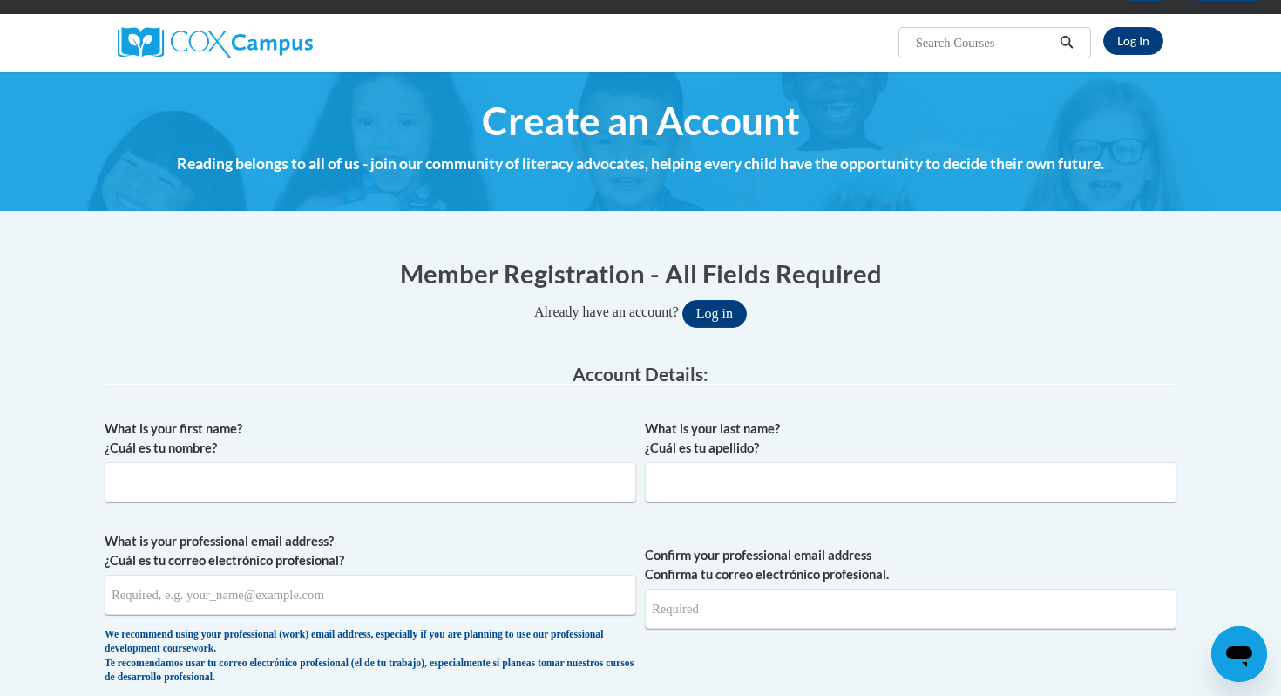
scroll to position [247, 0]
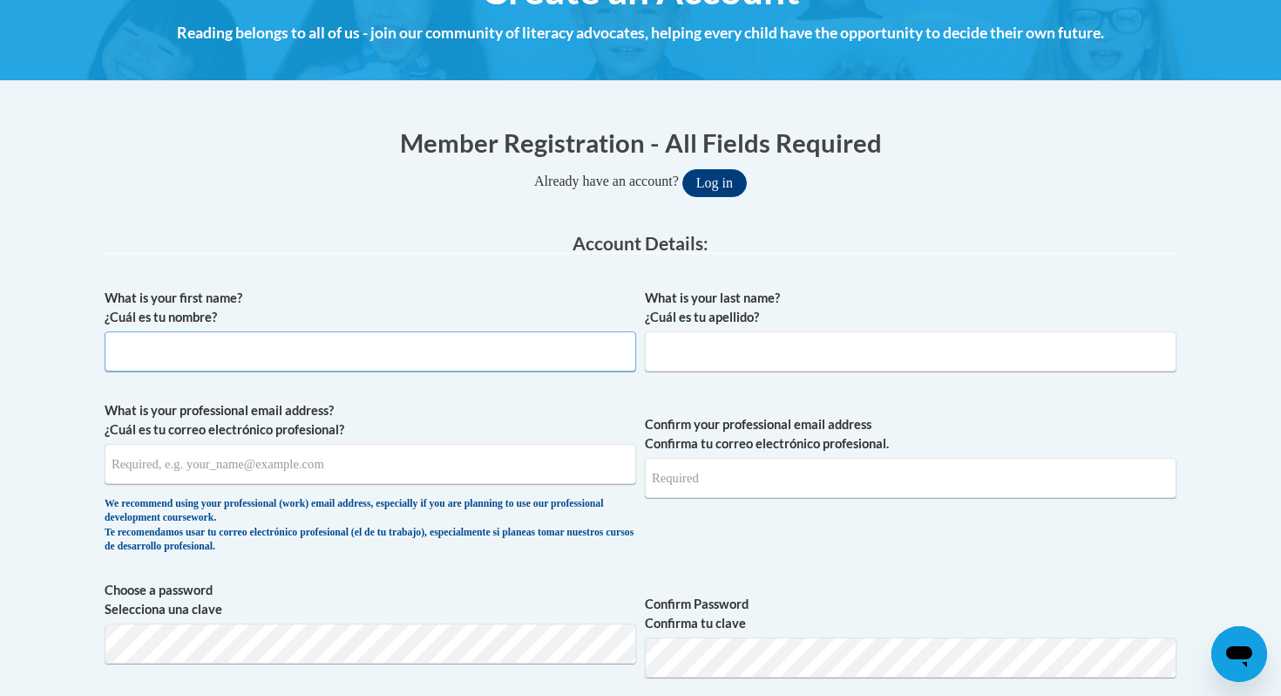
click at [469, 353] on input "What is your first name? ¿Cuál es tu nombre?" at bounding box center [371, 351] width 532 height 40
type input "Andrea"
type input "Hardy"
type input "arhardy1@my.waketech.edu"
click at [736, 481] on input "Confirm your professional email address Confirma tu correo electrónico profesio…" at bounding box center [911, 478] width 532 height 40
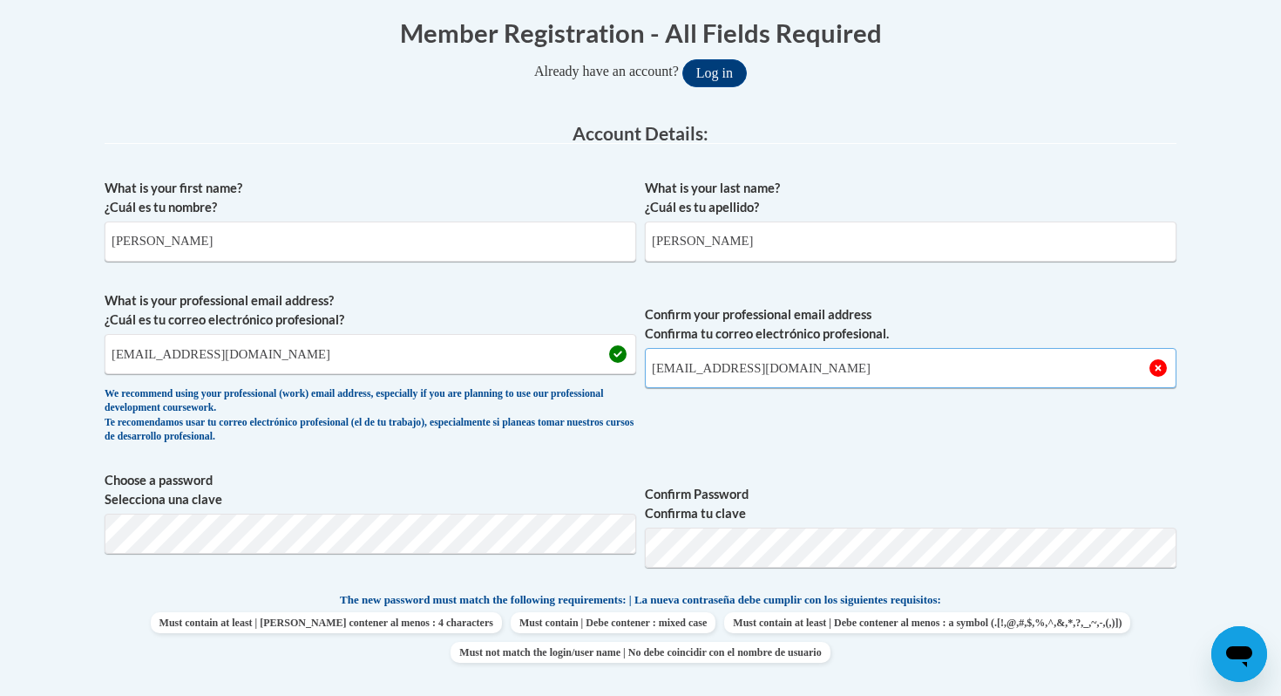
scroll to position [359, 0]
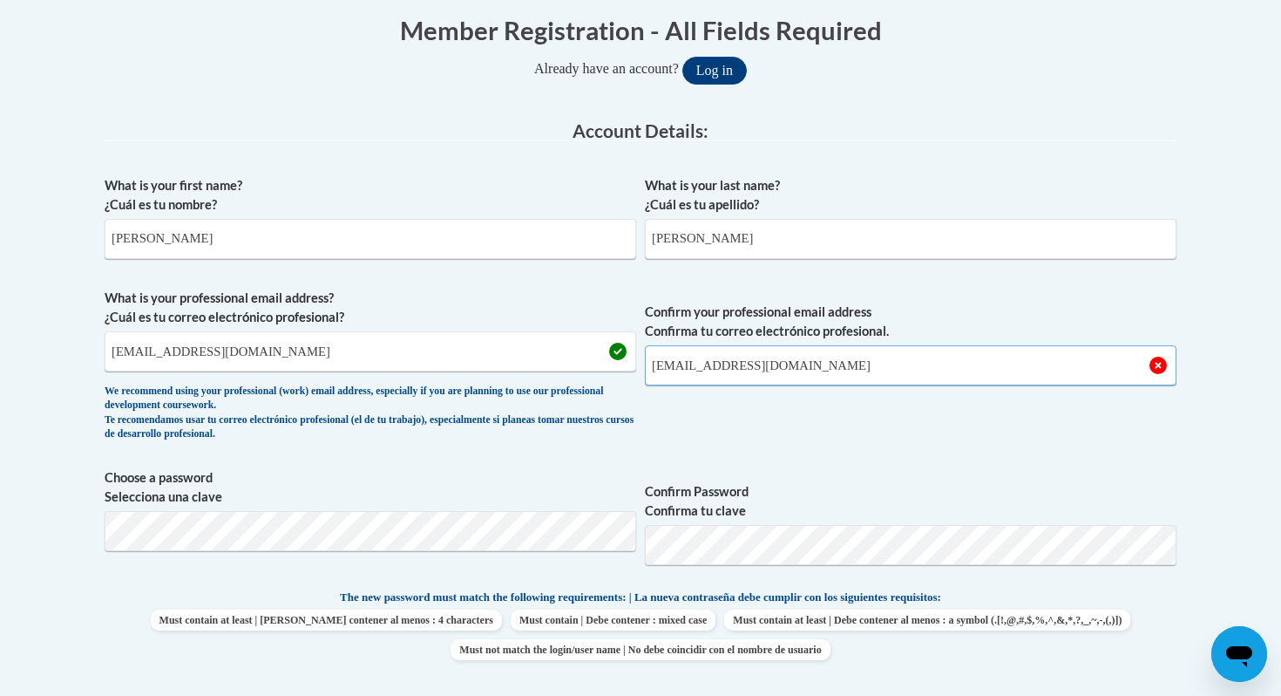
type input "arhardy1@my.waketech.edu"
click at [826, 521] on span "Confirm Password Confirma tu clave" at bounding box center [911, 523] width 532 height 111
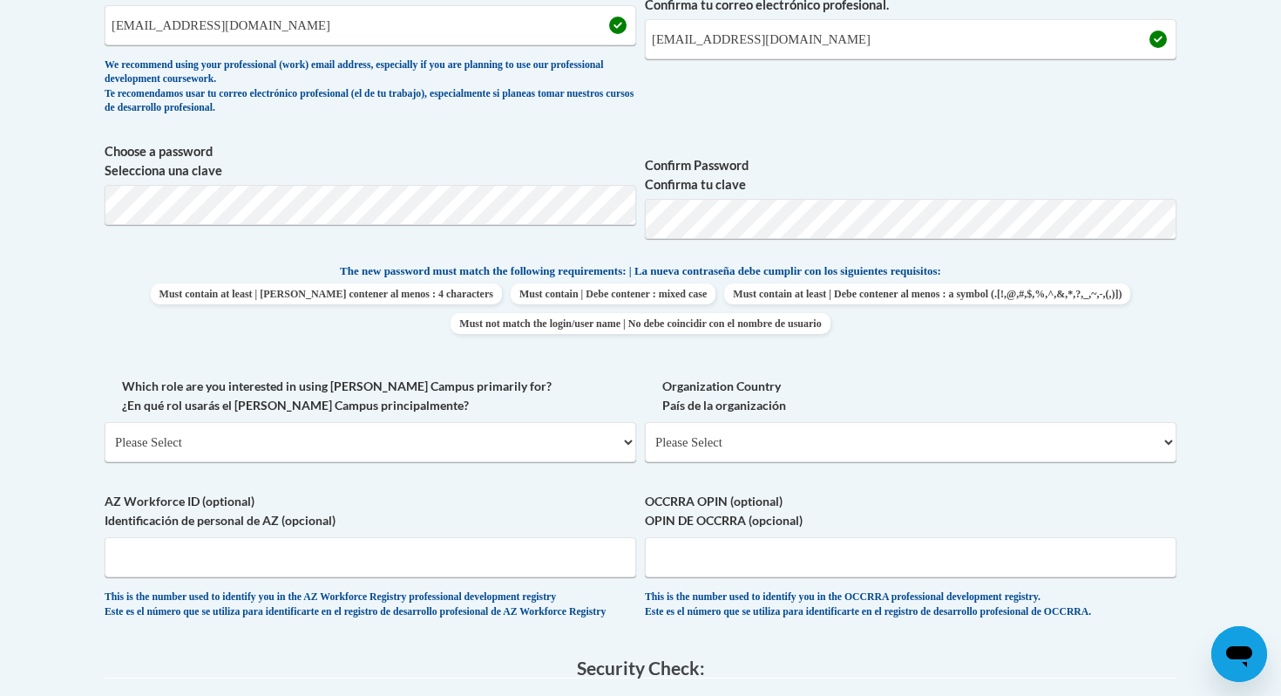
scroll to position [687, 0]
click at [462, 431] on select "Please Select College/University | Colegio/Universidad Community/Nonprofit Part…" at bounding box center [371, 440] width 532 height 40
select select "5a18ea06-2b54-4451-96f2-d152daf9eac5"
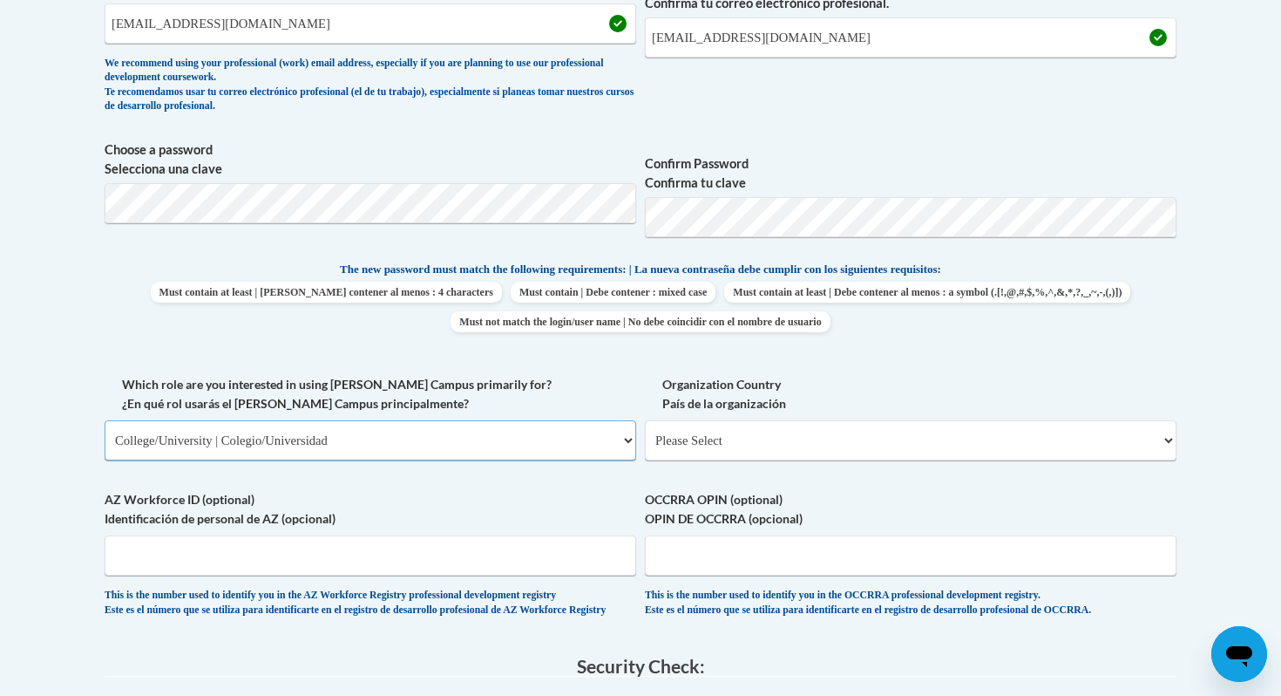
click at [105, 420] on select "Please Select College/University | Colegio/Universidad Community/Nonprofit Part…" at bounding box center [371, 440] width 532 height 40
click at [0, 0] on select "Please Select College/University Staff | Empleado universitario College/Univers…" at bounding box center [0, 0] width 0 height 0
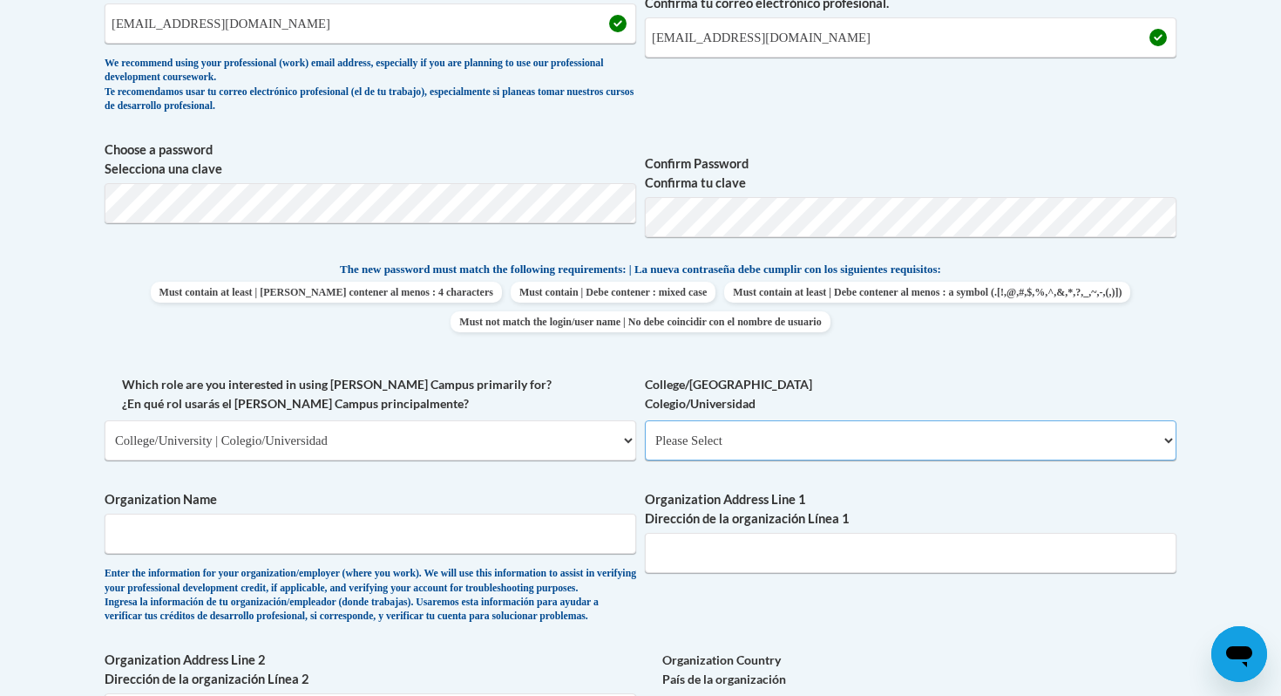
select select "99b32b07-cffc-426c-8bf6-0cd77760d84b"
click at [645, 420] on select "Please Select College/University Staff | Empleado universitario College/Univers…" at bounding box center [911, 440] width 532 height 40
click at [496, 542] on input "Organization Name" at bounding box center [371, 533] width 532 height 40
type input "W"
click at [291, 538] on input "Wake Forest Middle SChool" at bounding box center [371, 533] width 532 height 40
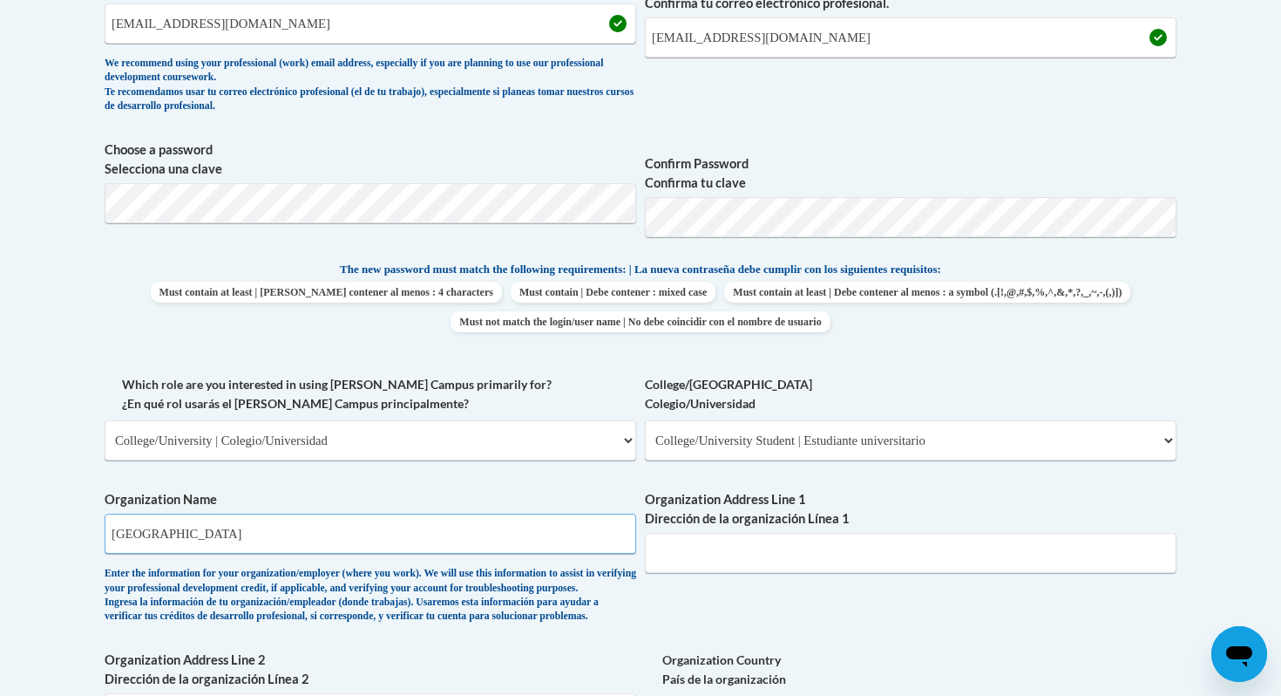
type input "Wake Forest Middle School"
click at [717, 542] on input "Organization Address Line 1 Dirección de la organización Línea 1" at bounding box center [911, 553] width 532 height 40
paste input "1800 S Main St, Wake Forest, NC 27587"
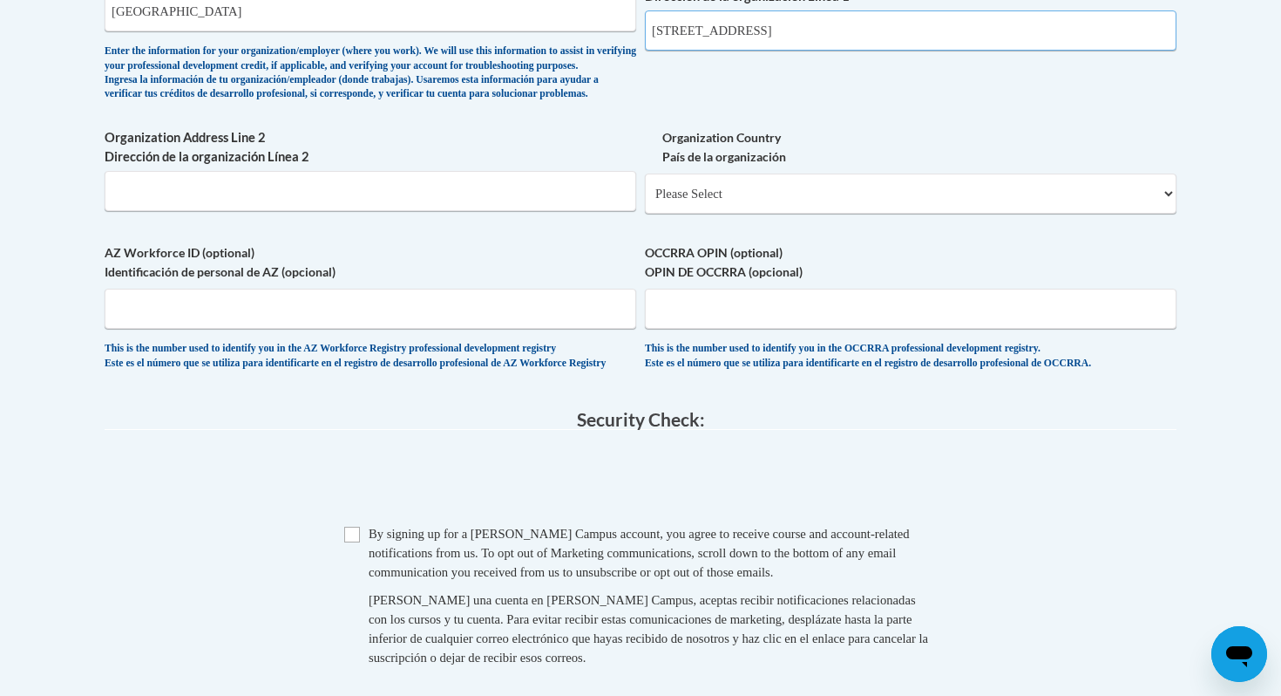
scroll to position [1217, 0]
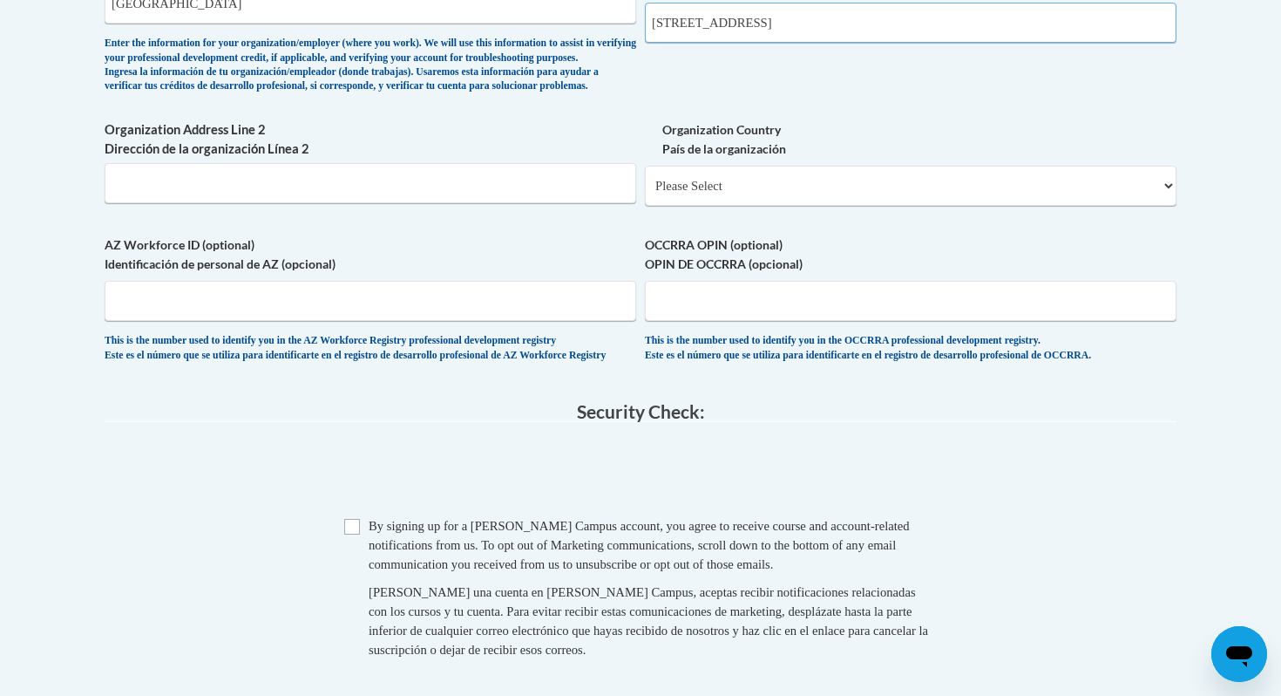
type input "1800 S Main St, Wake Forest, NC 27587"
click at [735, 206] on select "Please Select United States | Estados Unidos Outside of the United States | Fue…" at bounding box center [911, 186] width 532 height 40
select select "ad49bcad-a171-4b2e-b99c-48b446064914"
click at [645, 193] on select "Please Select United States | Estados Unidos Outside of the United States | Fue…" at bounding box center [911, 186] width 532 height 40
select select
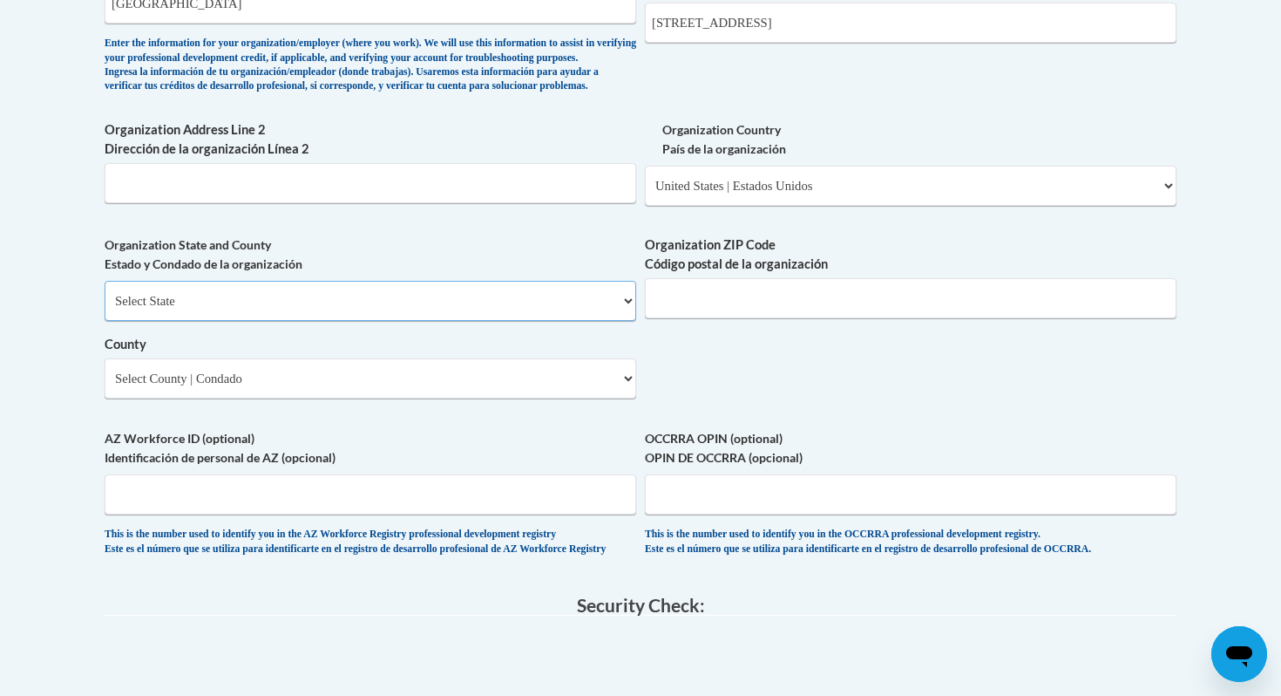
click at [468, 321] on select "Select State Alabama Alaska Arizona Arkansas California Colorado Connecticut De…" at bounding box center [371, 301] width 532 height 40
select select "North Carolina"
click at [105, 309] on select "Select State Alabama Alaska Arizona Arkansas California Colorado Connecticut De…" at bounding box center [371, 301] width 532 height 40
click at [440, 321] on select "Select State Alabama Alaska Arizona Arkansas California Colorado Connecticut De…" at bounding box center [371, 301] width 532 height 40
click at [105, 309] on select "Select State Alabama Alaska Arizona Arkansas California Colorado Connecticut De…" at bounding box center [371, 301] width 532 height 40
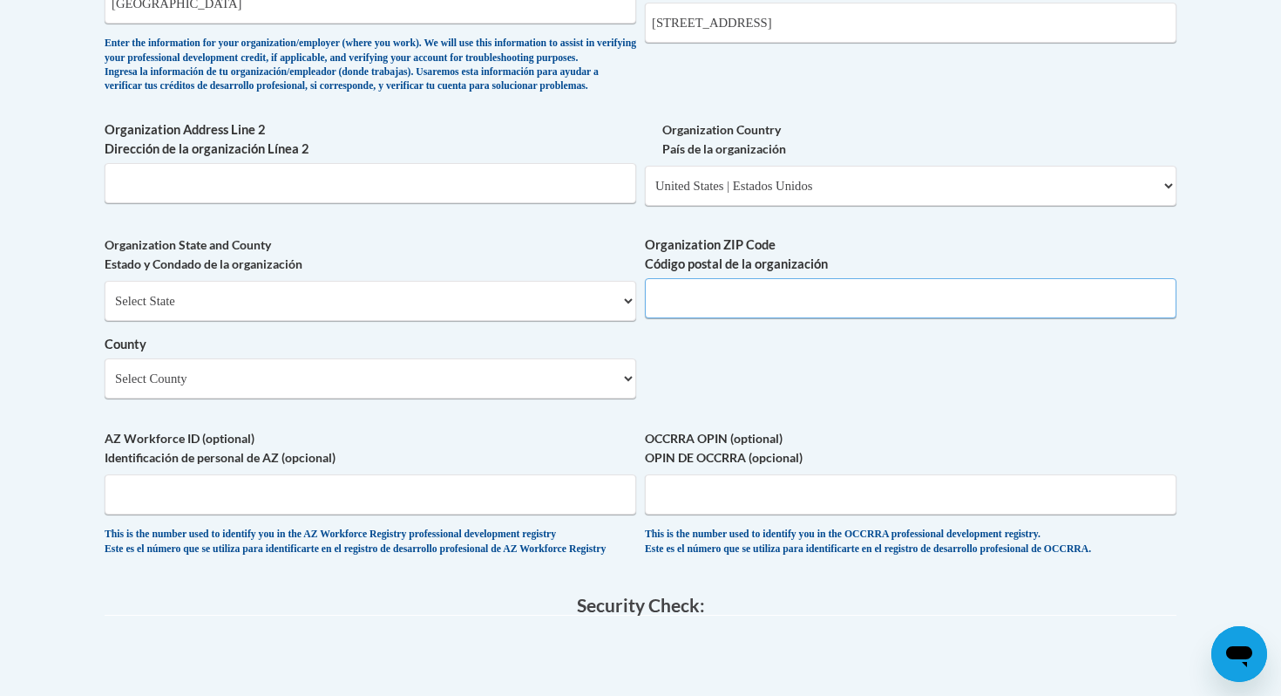
click at [729, 318] on input "Organization ZIP Code Código postal de la organización" at bounding box center [911, 298] width 532 height 40
type input "27587"
click at [479, 398] on select "Select County Alamance Alexander Alleghany Anson Ashe Avery Beaufort Bertie Bla…" at bounding box center [371, 378] width 532 height 40
select select "Wake"
click at [105, 387] on select "Select County Alamance Alexander Alleghany Anson Ashe Avery Beaufort Bertie Bla…" at bounding box center [371, 378] width 532 height 40
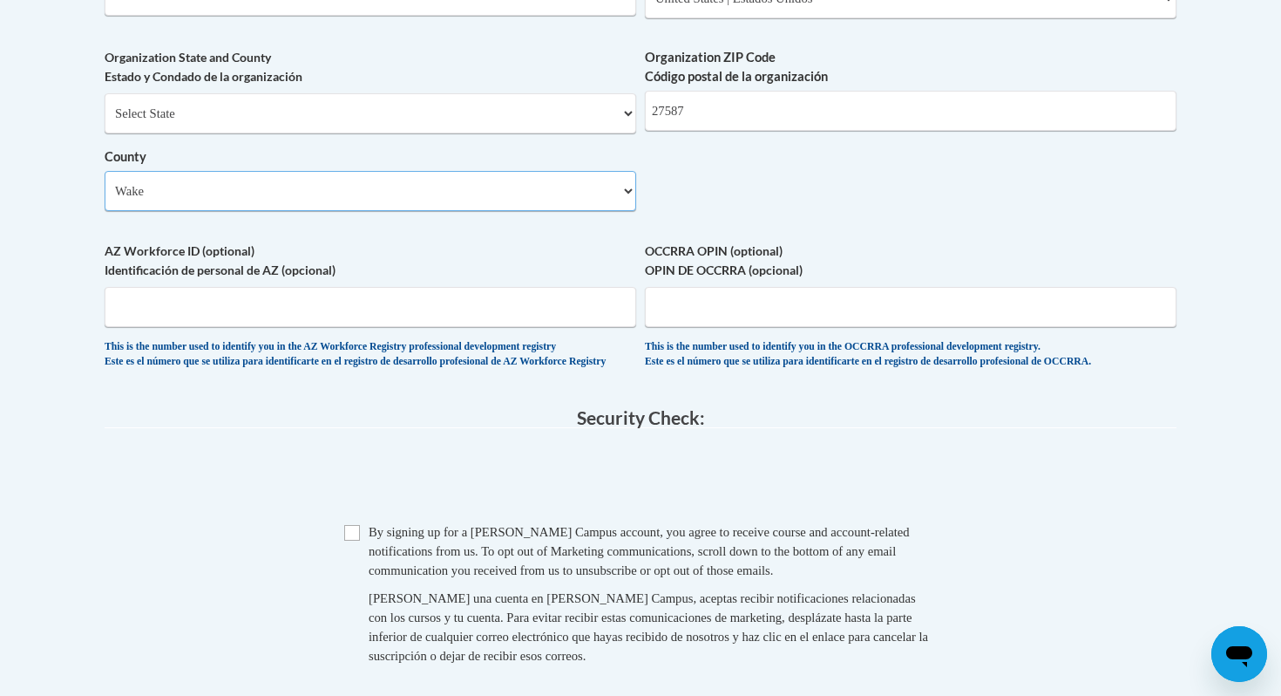
scroll to position [1417, 0]
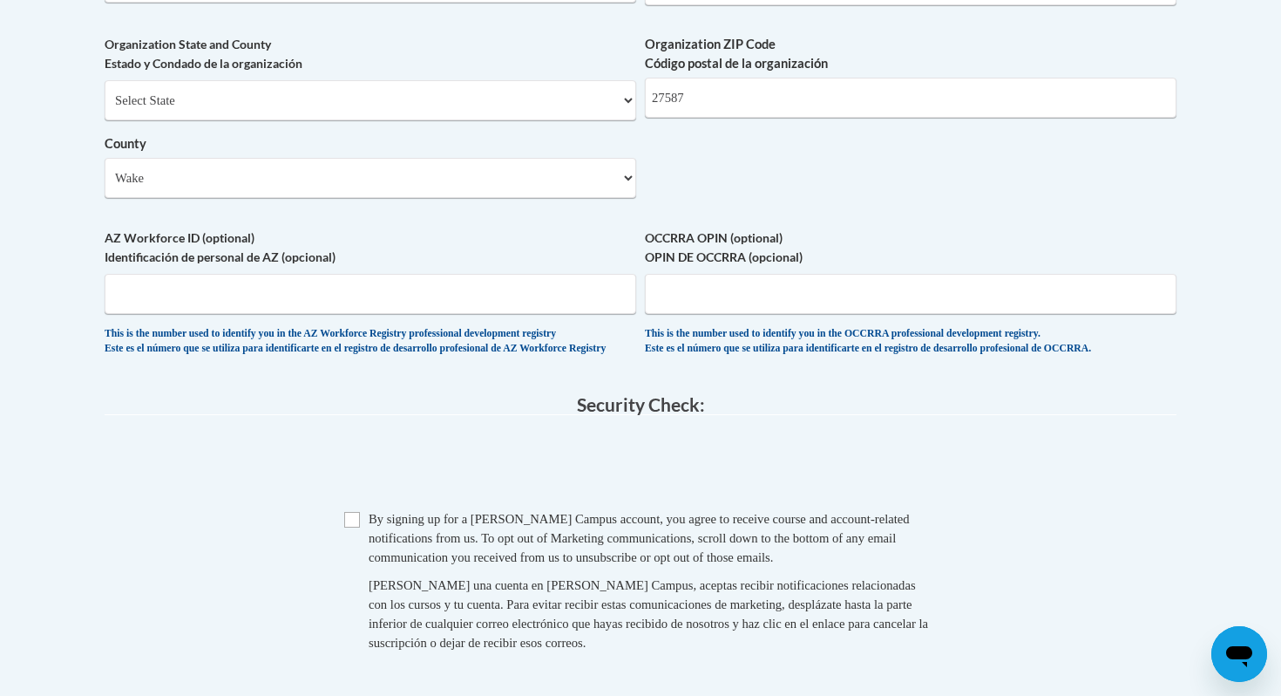
click at [343, 560] on div "Checkbox By signing up for a Cox Campus account, you agree to receive course an…" at bounding box center [641, 589] width 1072 height 160
click at [350, 527] on input "Checkbox" at bounding box center [352, 520] width 16 height 16
checkbox input "true"
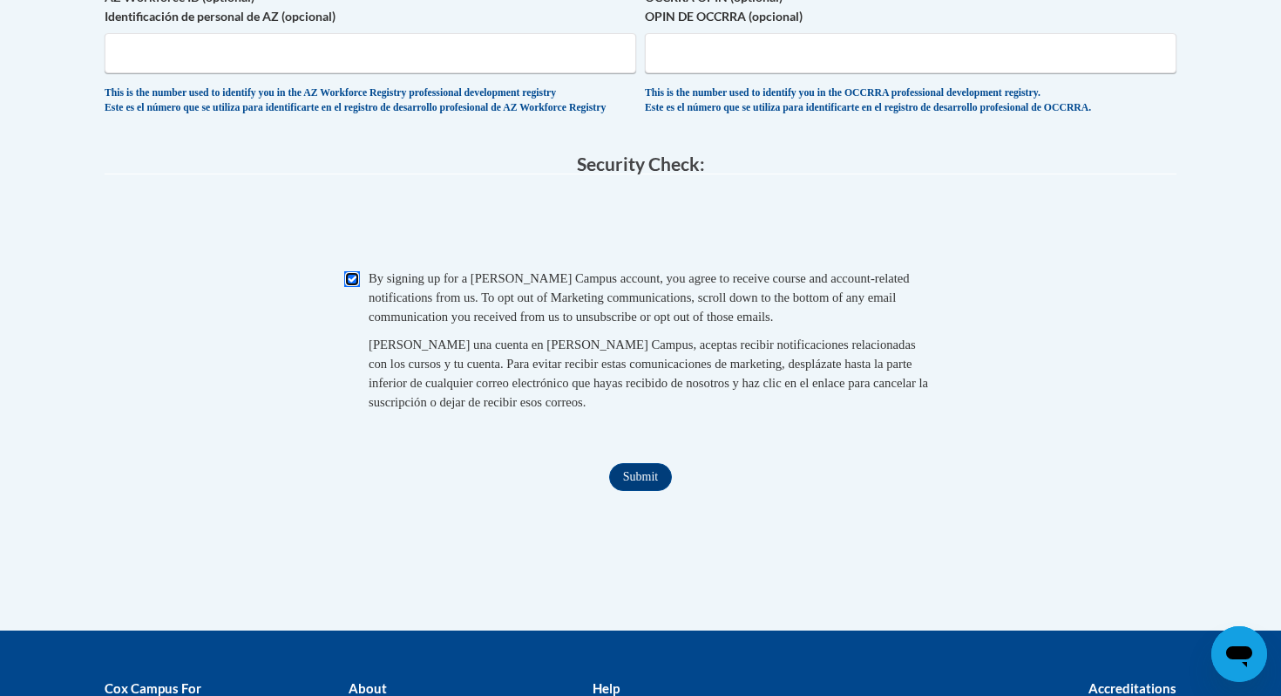
scroll to position [1923, 0]
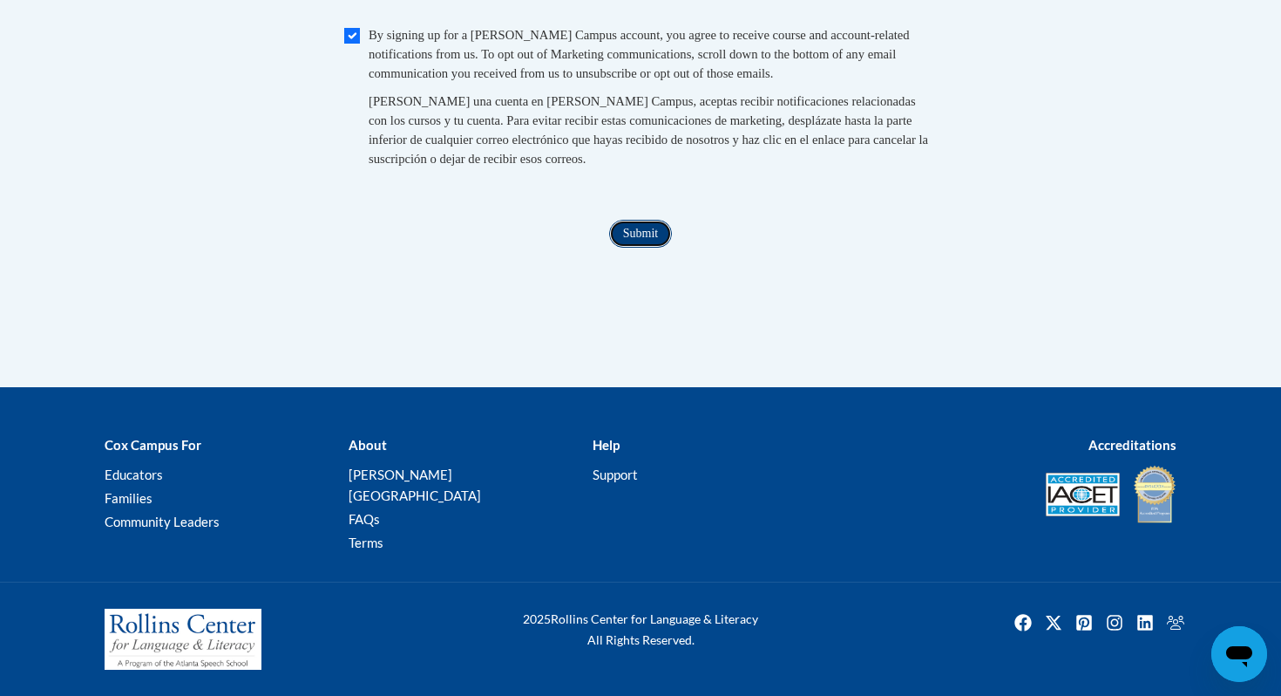
click at [640, 244] on input "Submit" at bounding box center [640, 234] width 63 height 28
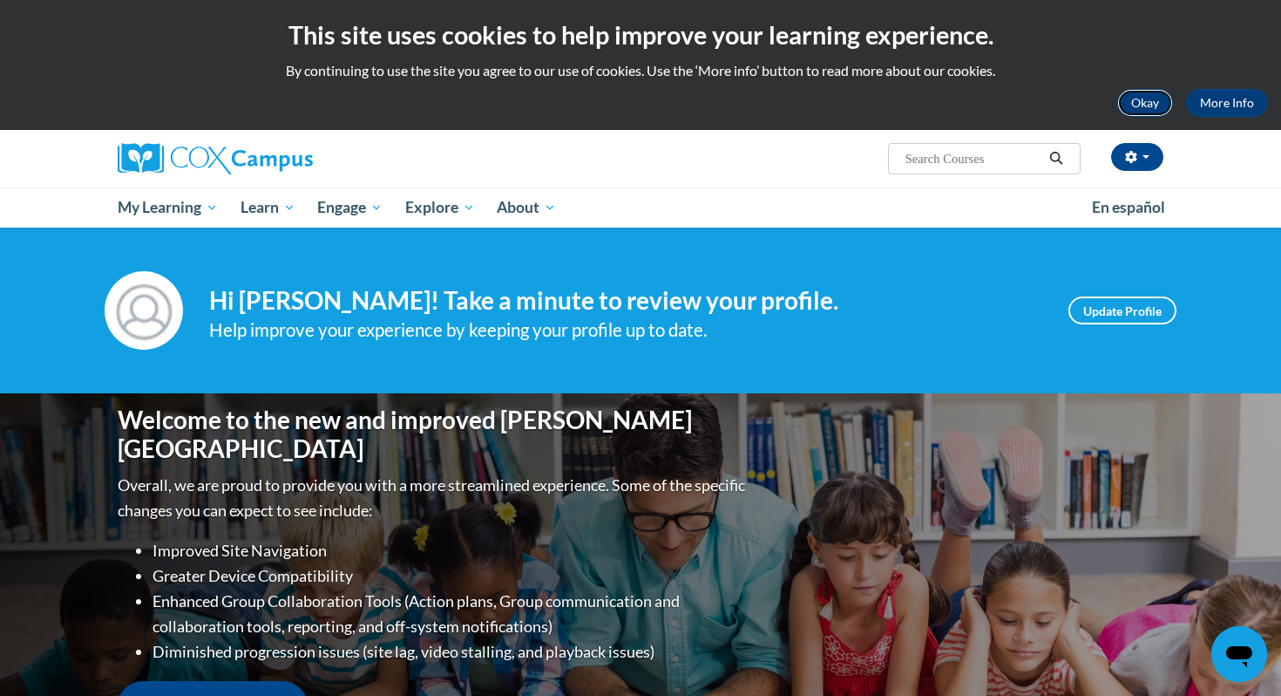
click at [1147, 98] on button "Okay" at bounding box center [1145, 103] width 56 height 28
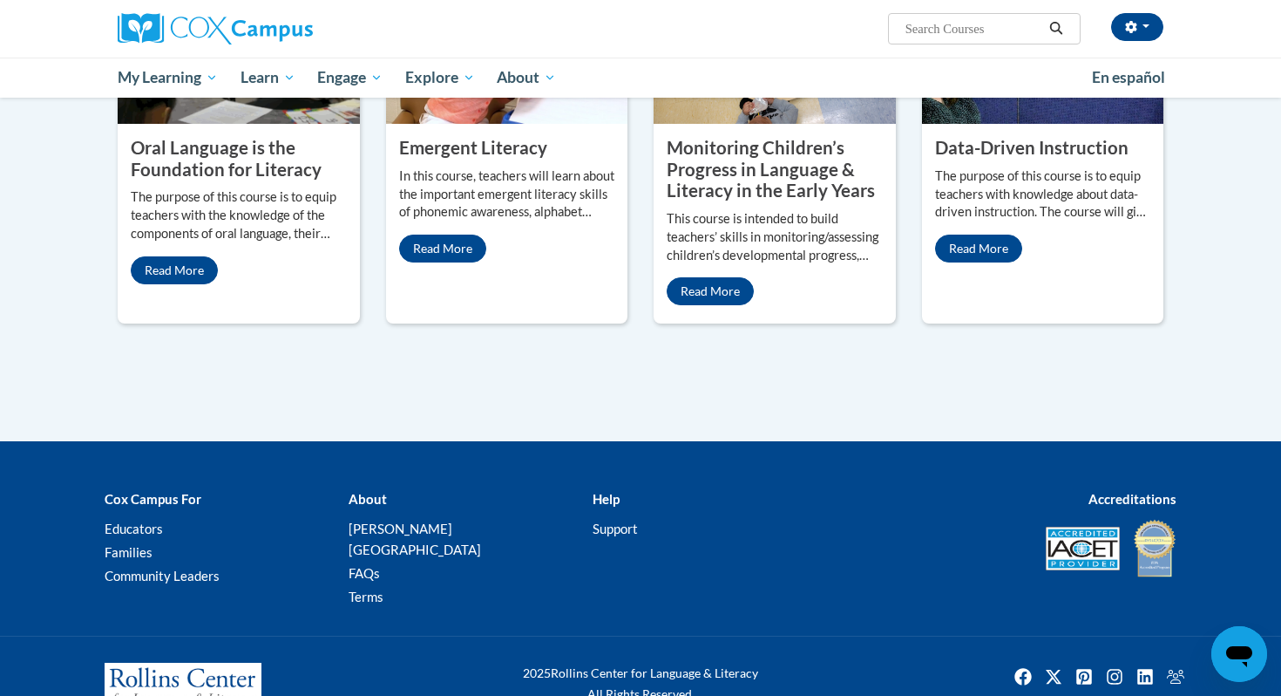
scroll to position [1586, 0]
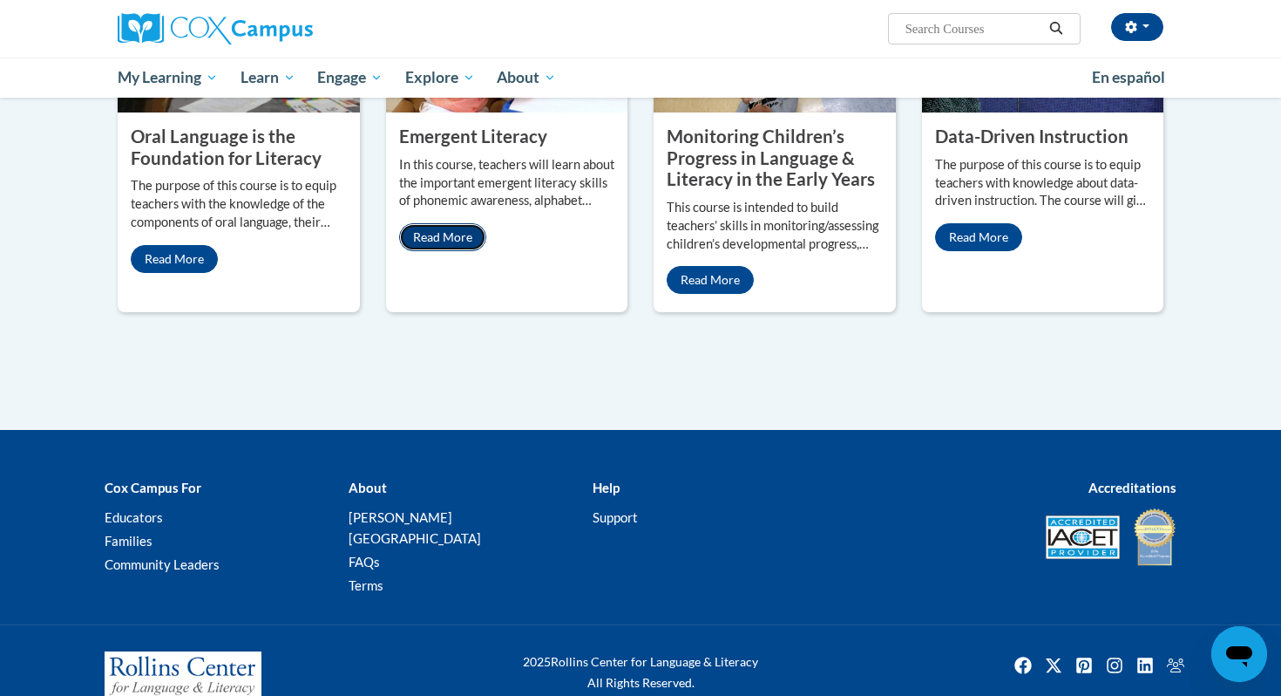
click at [455, 223] on link "Read More" at bounding box center [442, 237] width 87 height 28
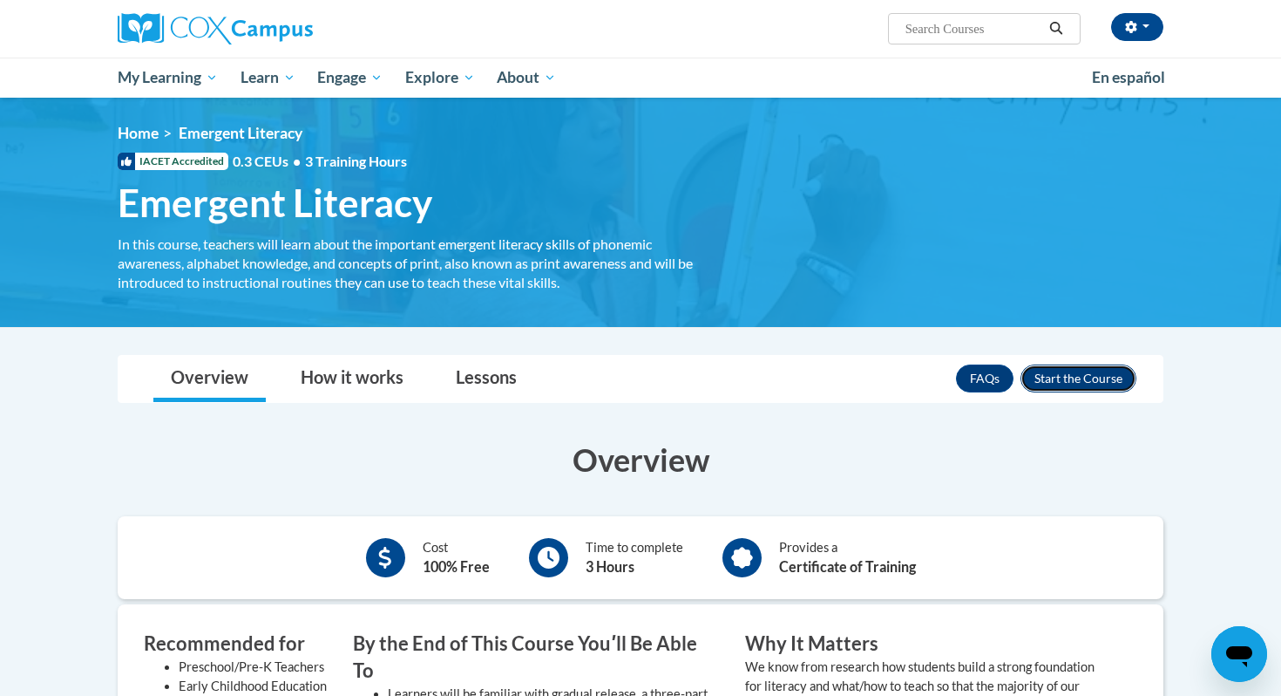
click at [1094, 368] on button "Enroll" at bounding box center [1079, 378] width 116 height 28
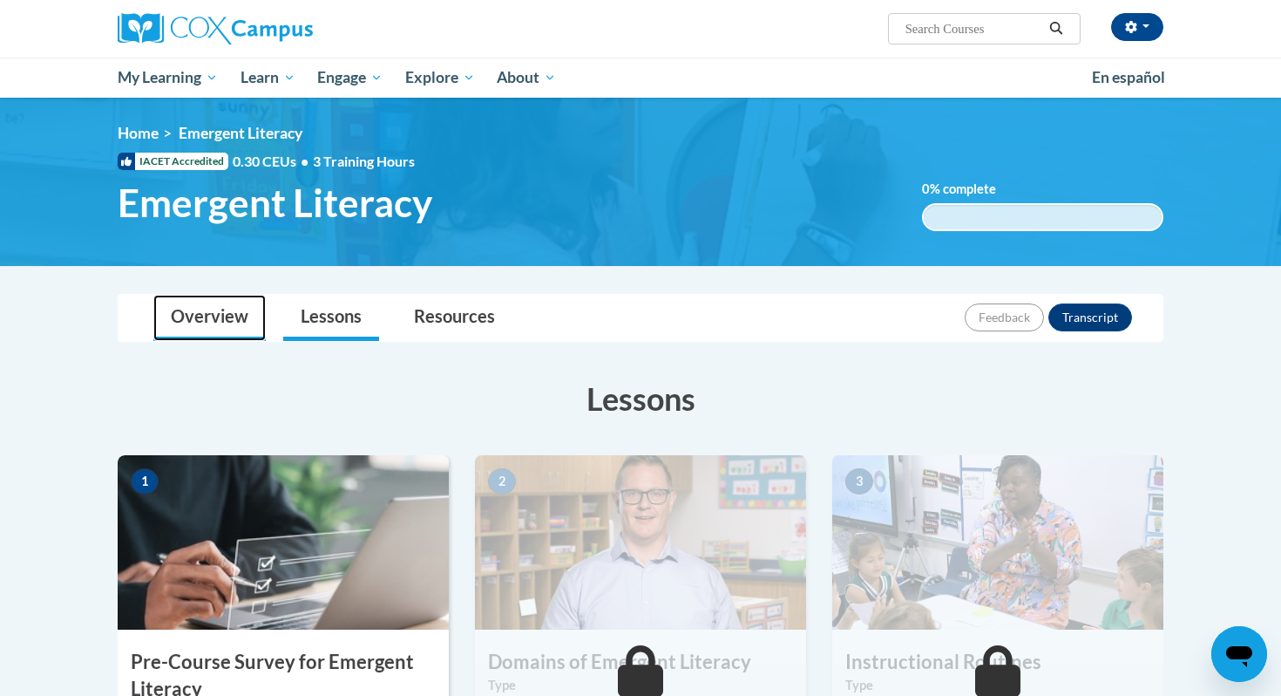
click at [227, 312] on link "Overview" at bounding box center [209, 318] width 112 height 46
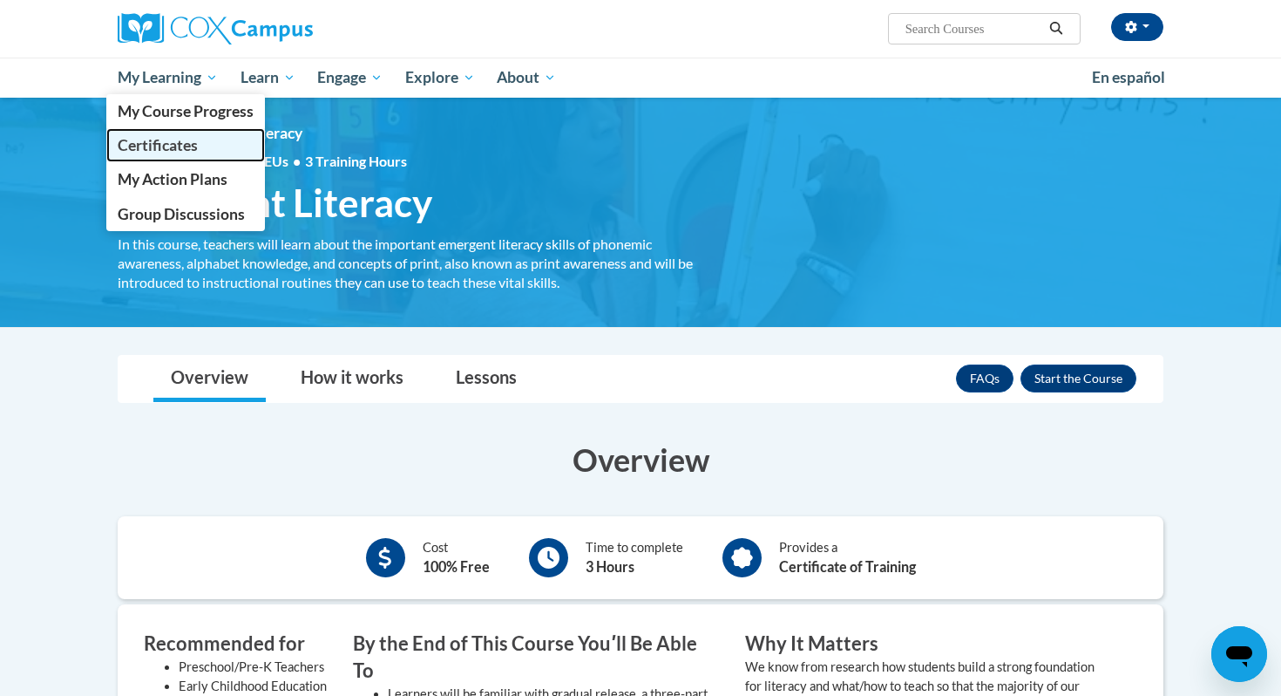
click at [175, 139] on span "Certificates" at bounding box center [158, 145] width 80 height 18
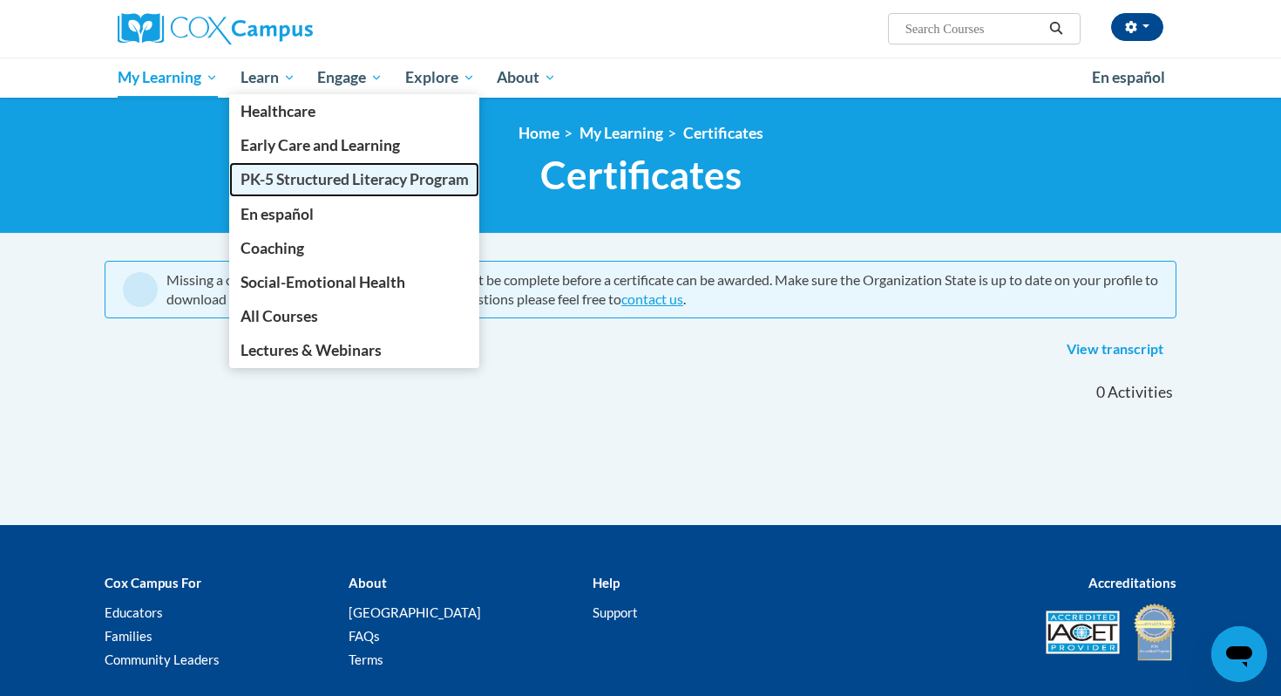
click at [302, 168] on link "PK-5 Structured Literacy Program" at bounding box center [354, 179] width 251 height 34
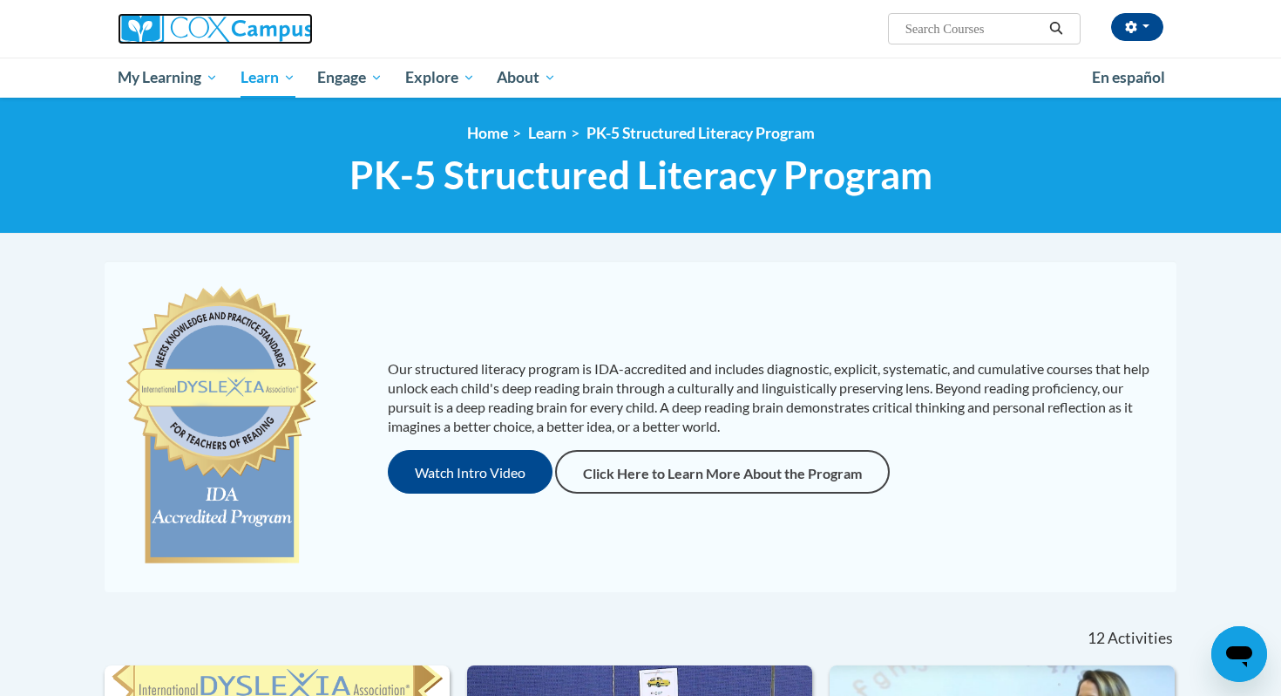
click at [154, 35] on img at bounding box center [215, 28] width 195 height 31
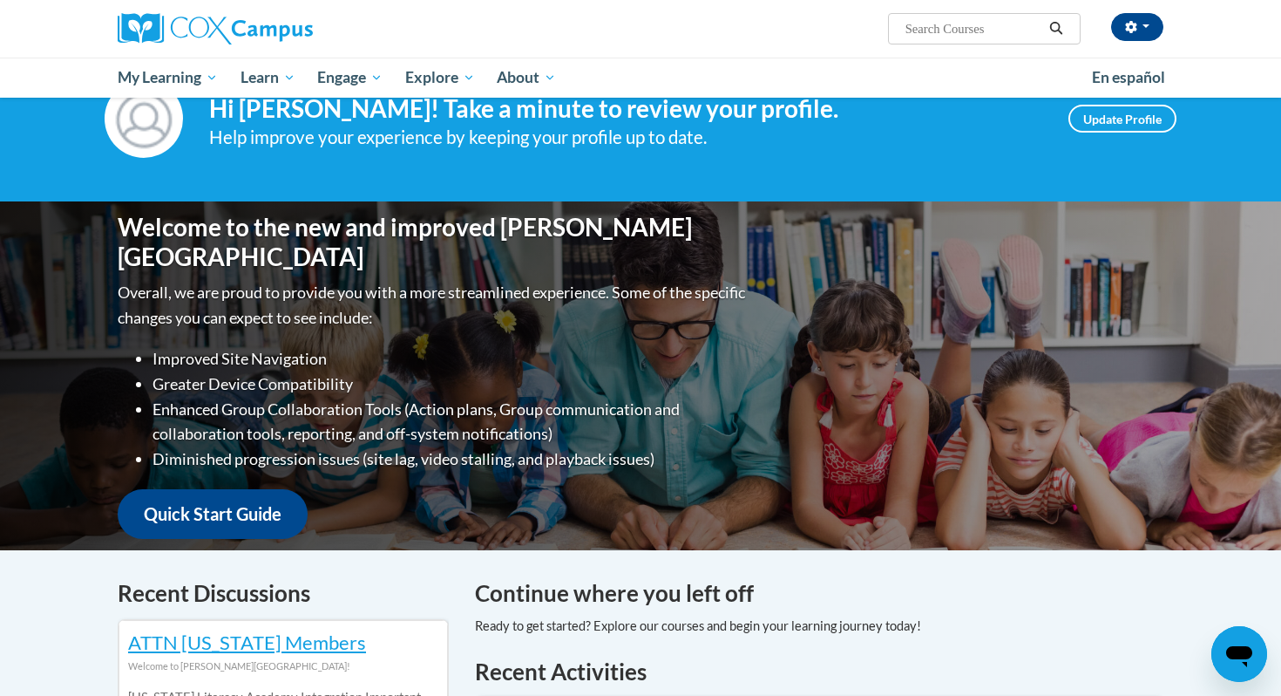
scroll to position [57, 0]
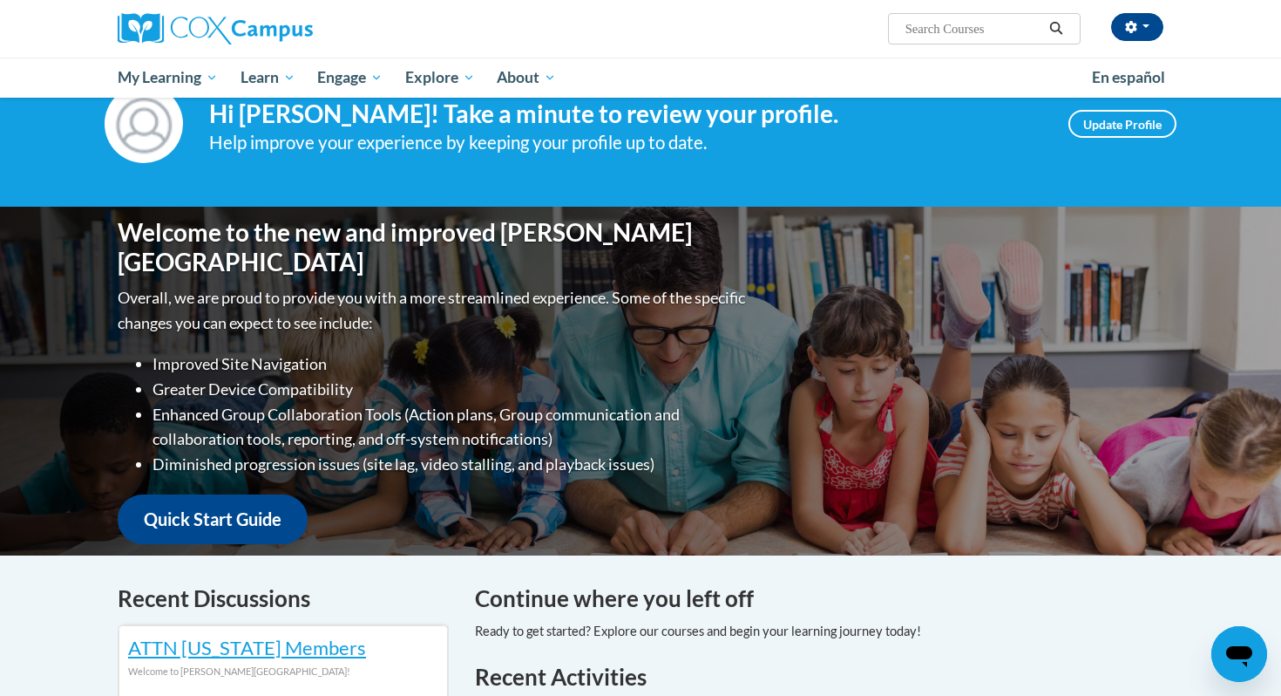
click at [923, 32] on input "Search..." at bounding box center [973, 28] width 139 height 21
type input "Early Literacy"
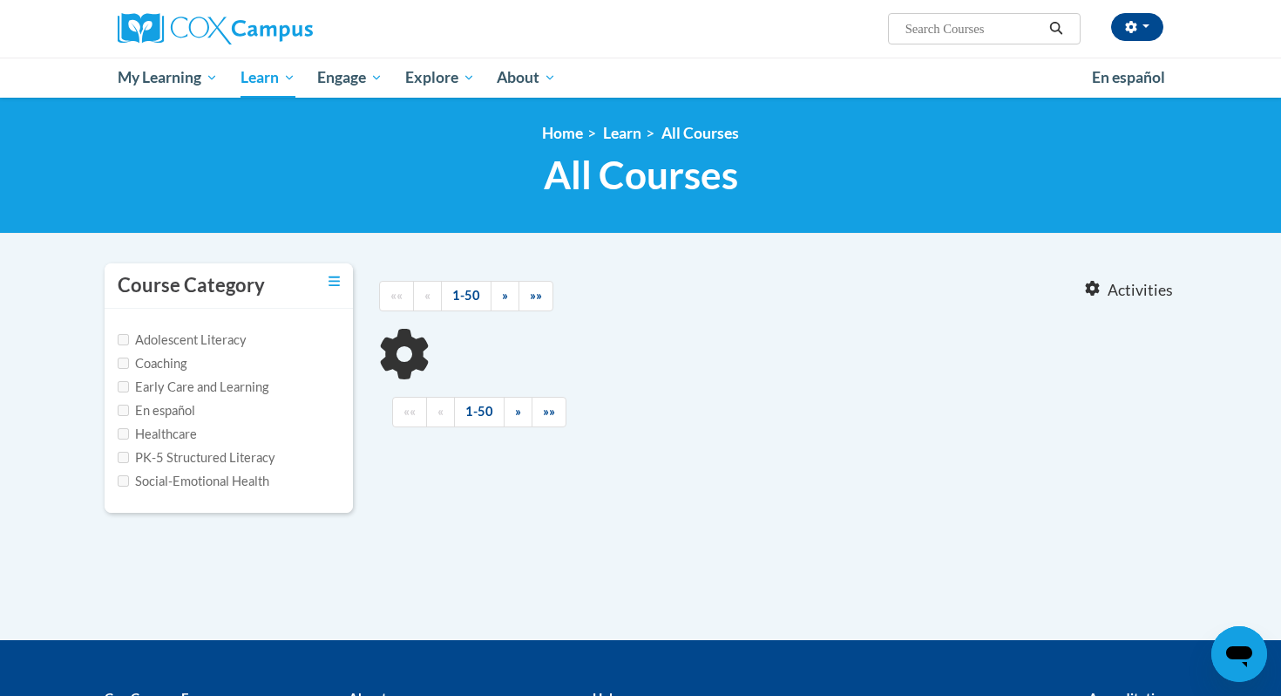
type input "Early Literacy"
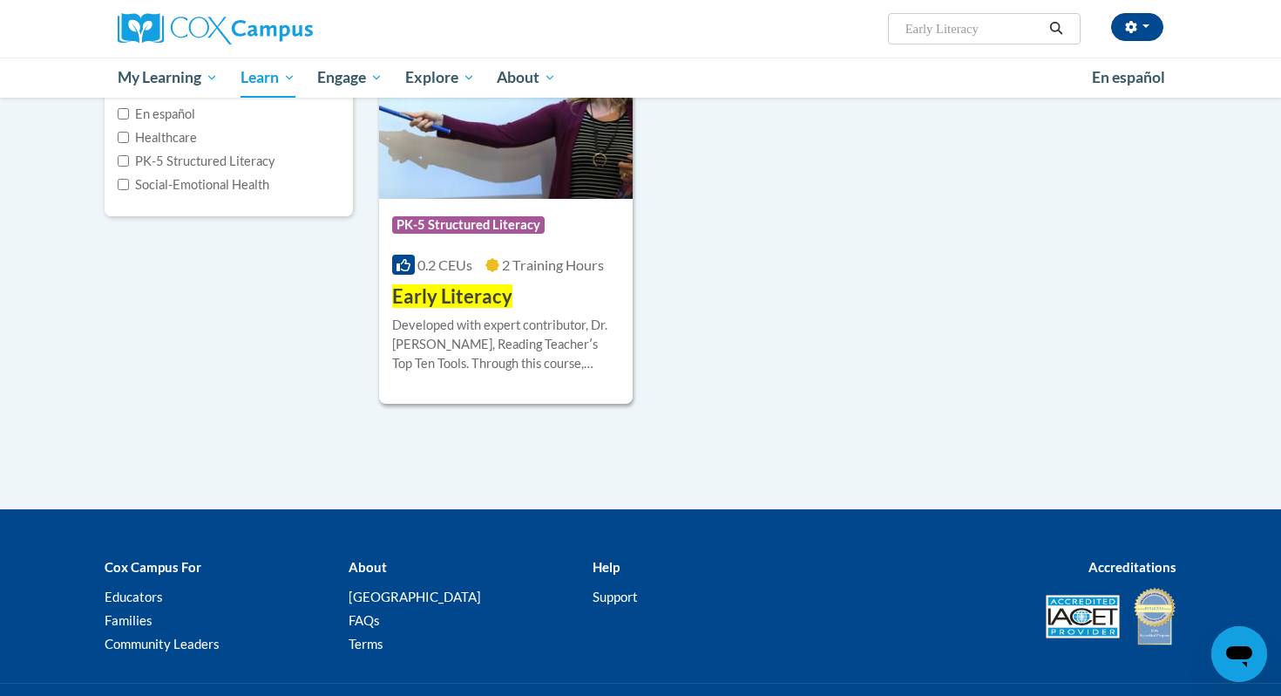
scroll to position [295, 0]
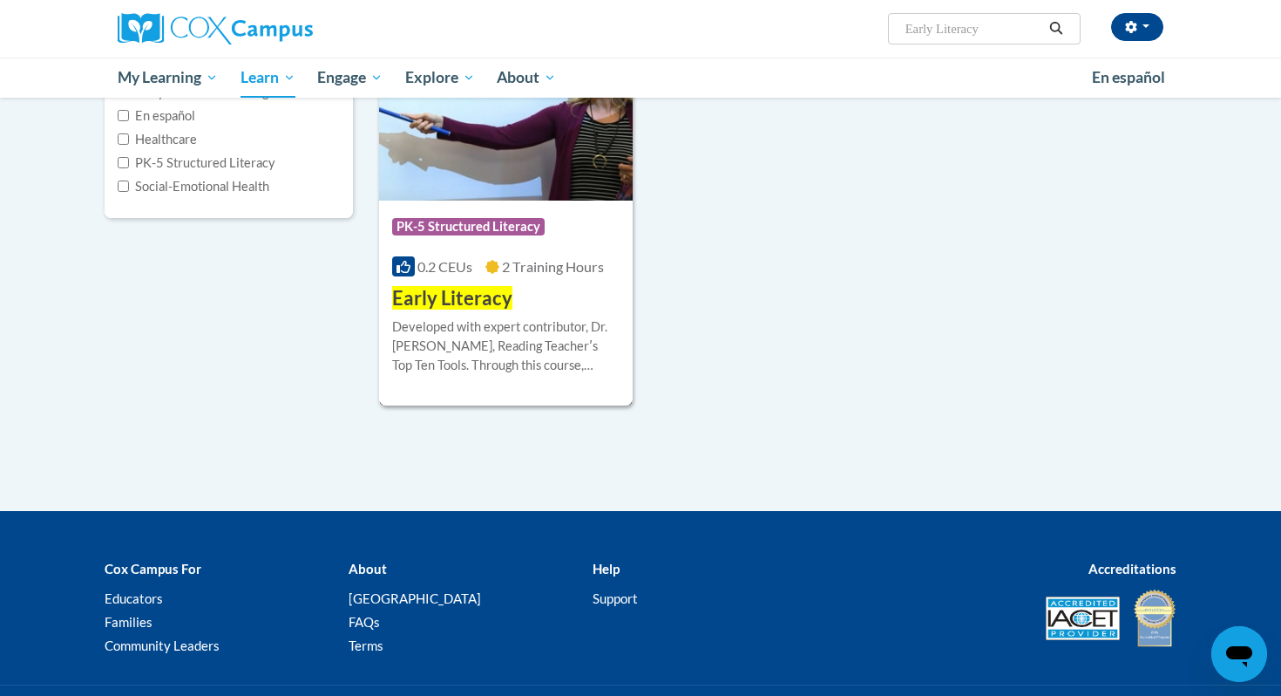
click at [574, 291] on div "Course Category: PK-5 Structured Literacy 0.2 CEUs 2 Training Hours COURSE Earl…" at bounding box center [506, 256] width 254 height 112
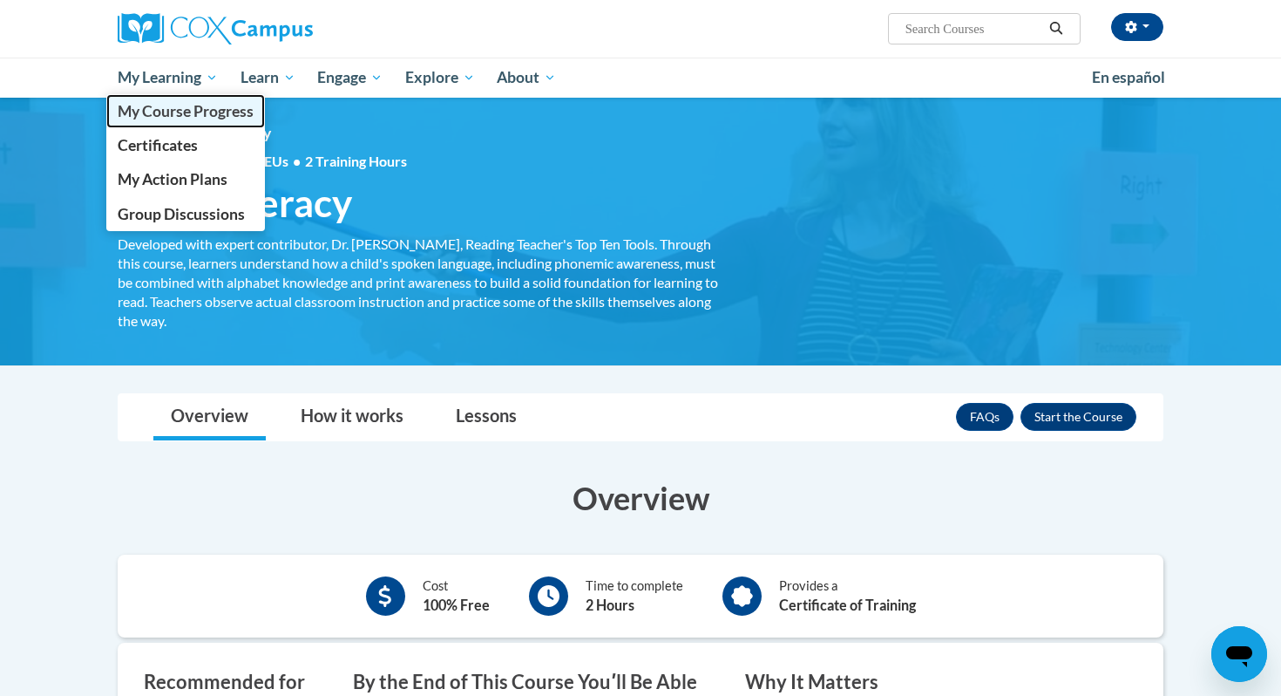
click at [205, 125] on link "My Course Progress" at bounding box center [185, 111] width 159 height 34
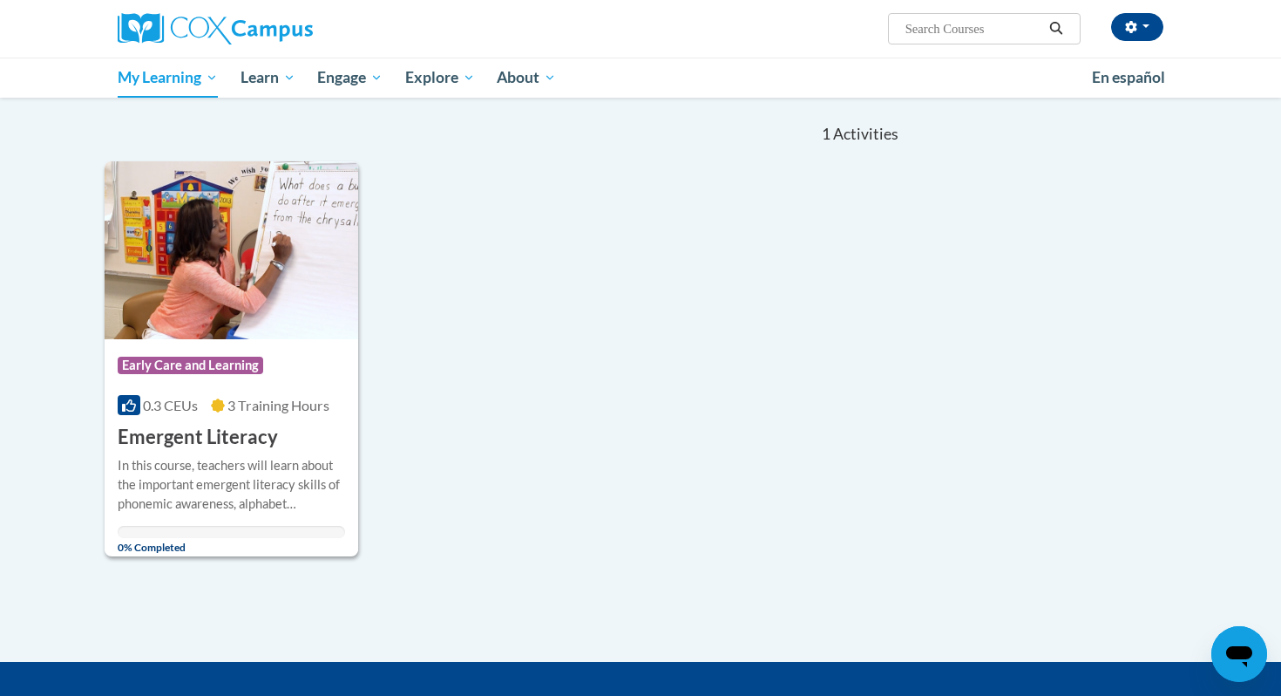
scroll to position [160, 0]
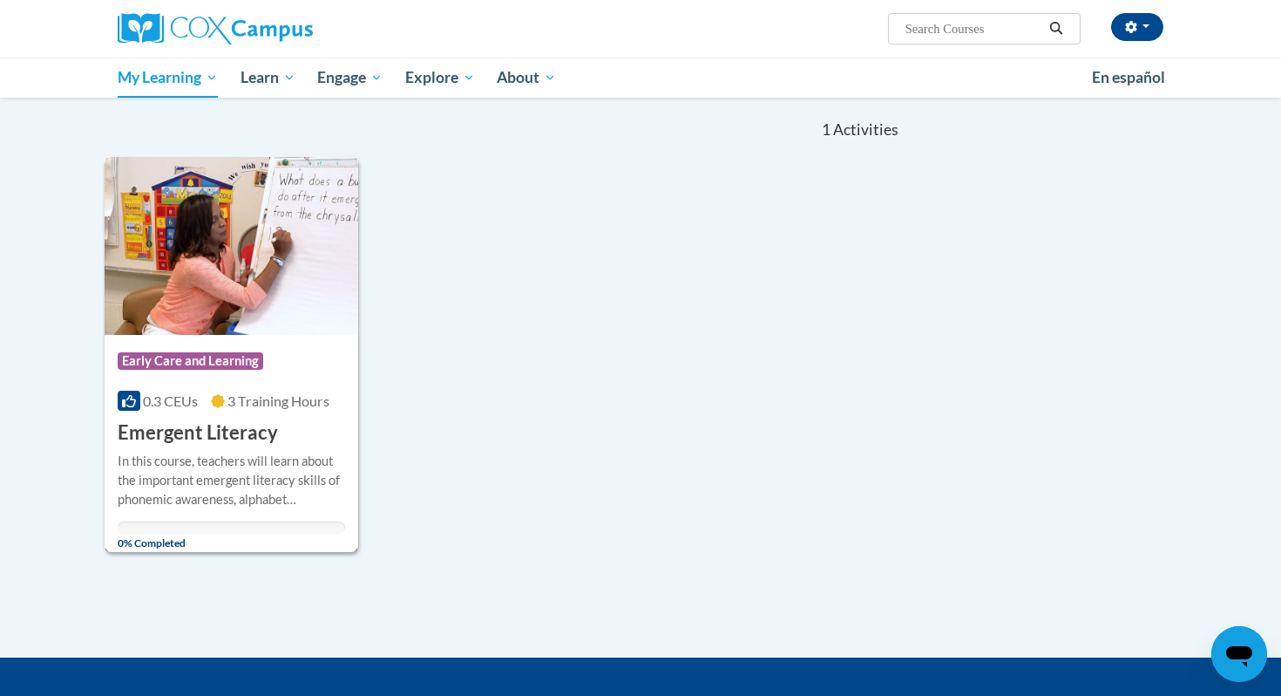
click at [262, 466] on div "In this course, teachers will learn about the important emergent literacy skill…" at bounding box center [231, 480] width 227 height 58
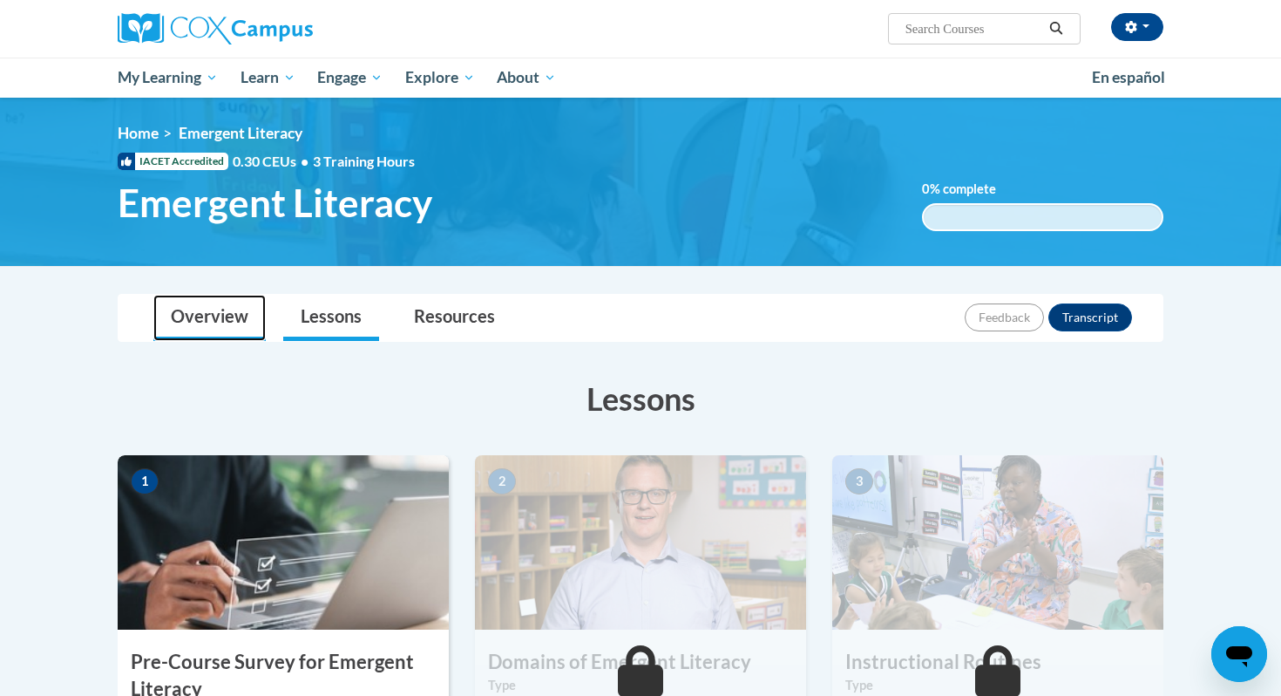
click at [256, 322] on link "Overview" at bounding box center [209, 318] width 112 height 46
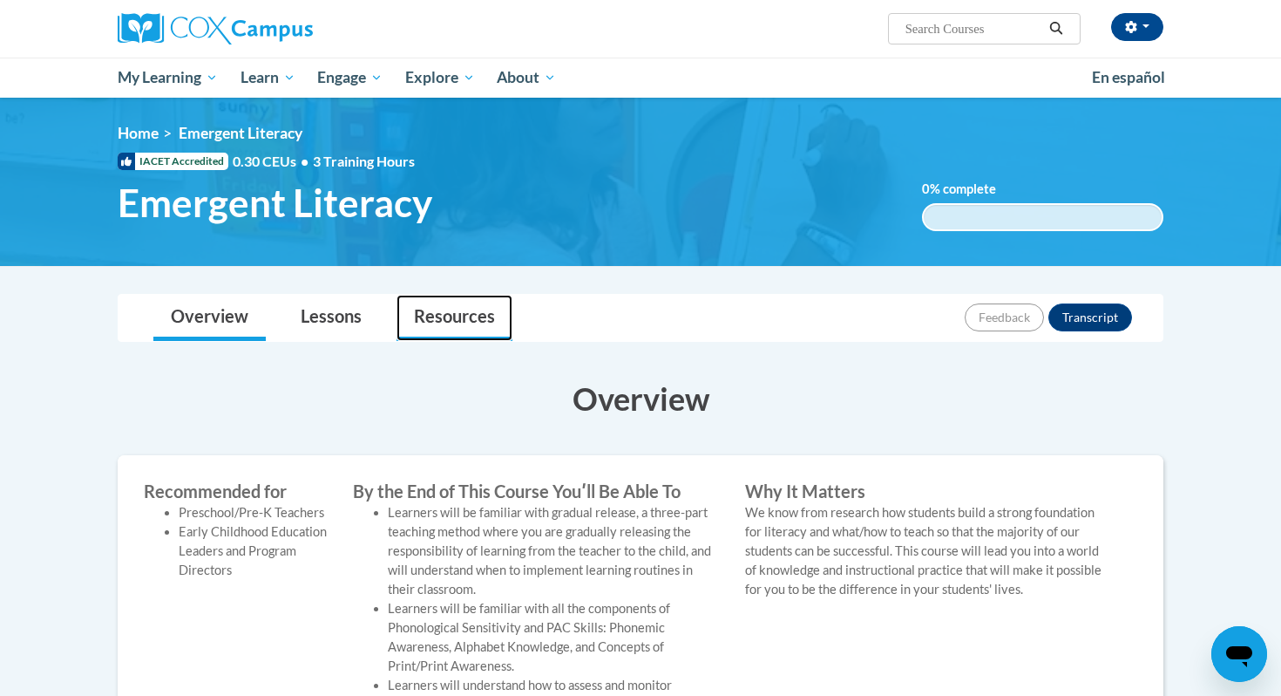
click at [469, 305] on link "Resources" at bounding box center [455, 318] width 116 height 46
